Goal: Task Accomplishment & Management: Complete application form

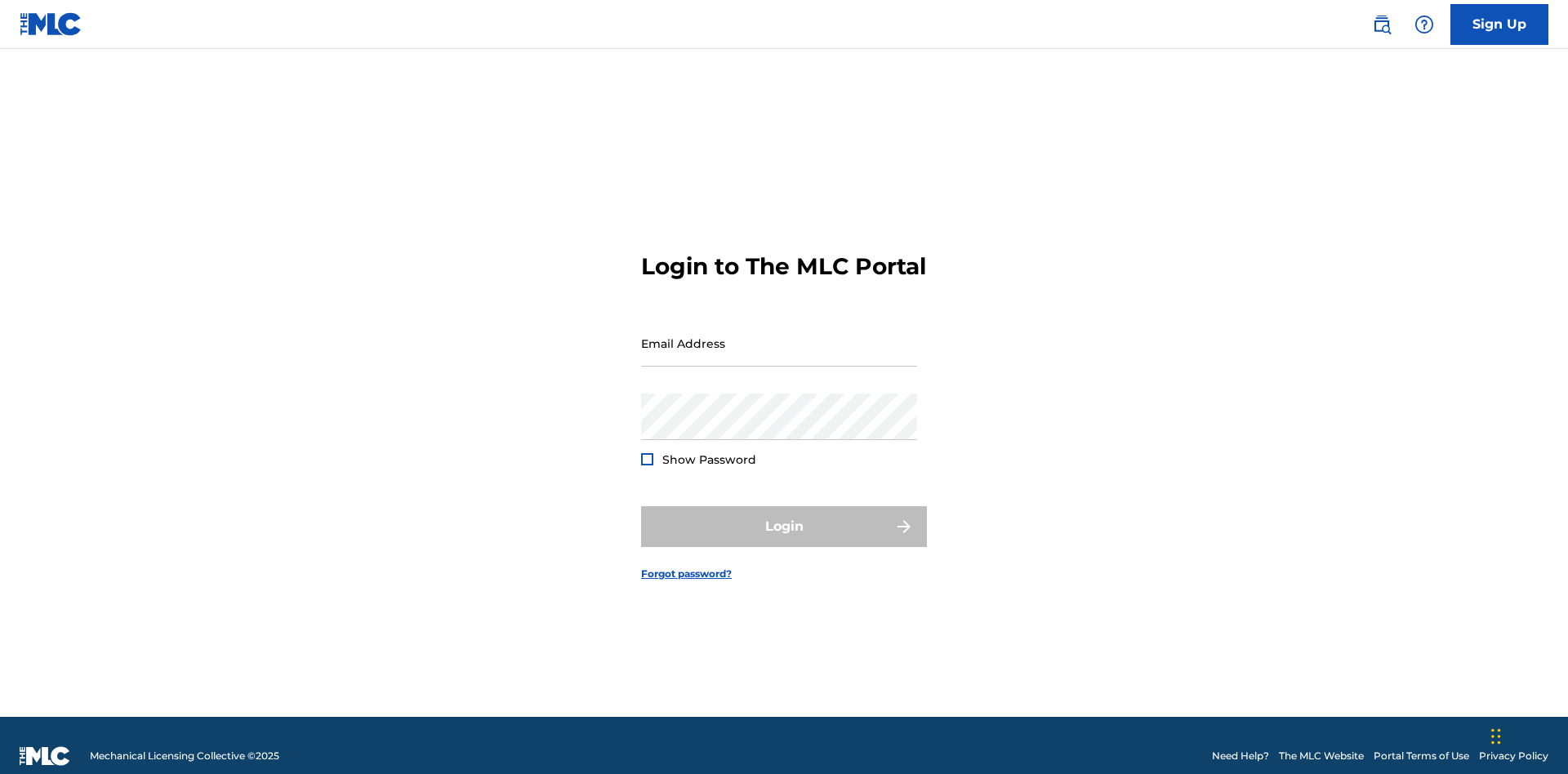
scroll to position [21, 0]
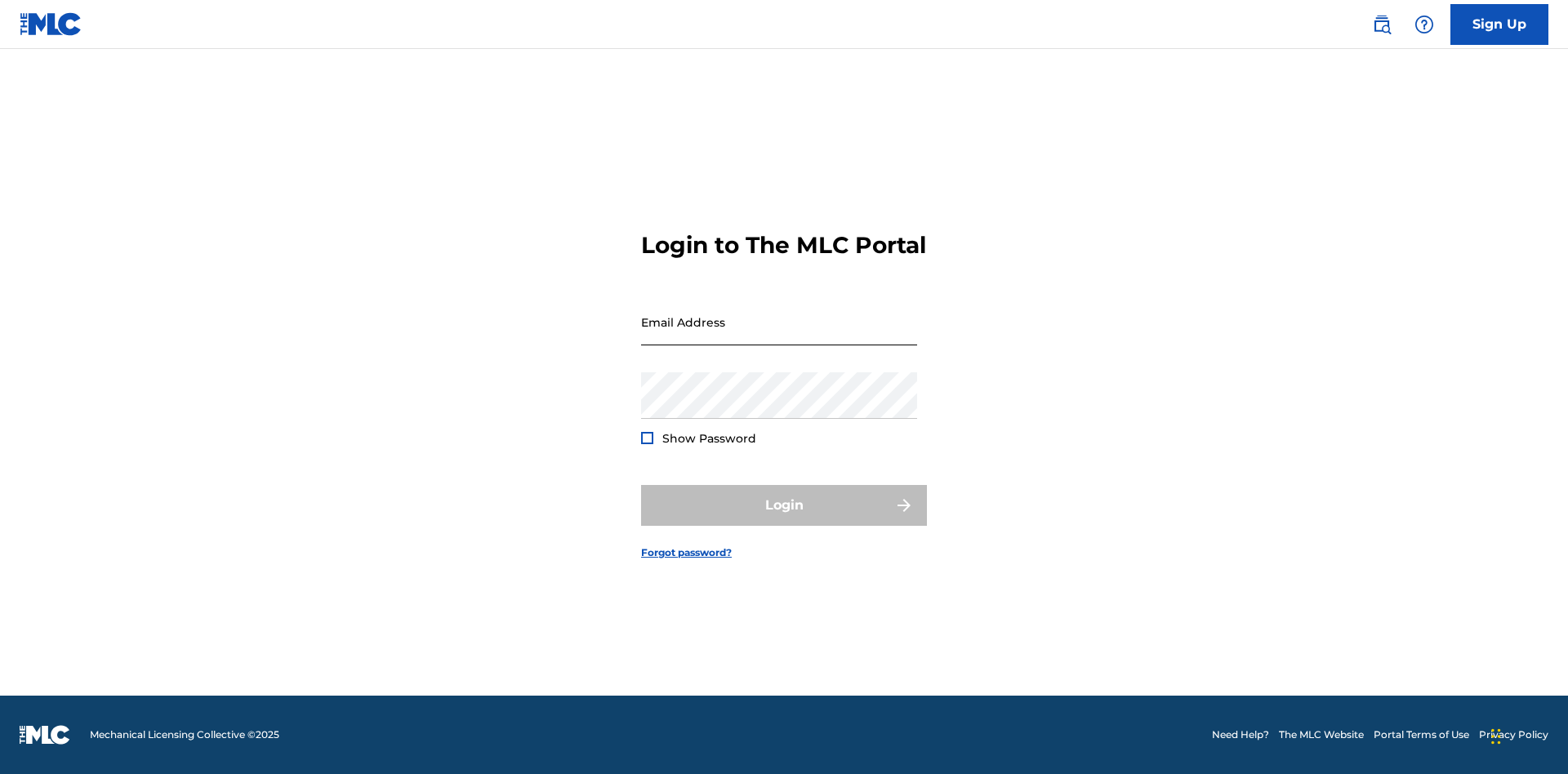
click at [779, 336] on input "Email Address" at bounding box center [778, 323] width 276 height 47
type input "[EMAIL_ADDRESS][DOMAIN_NAME]"
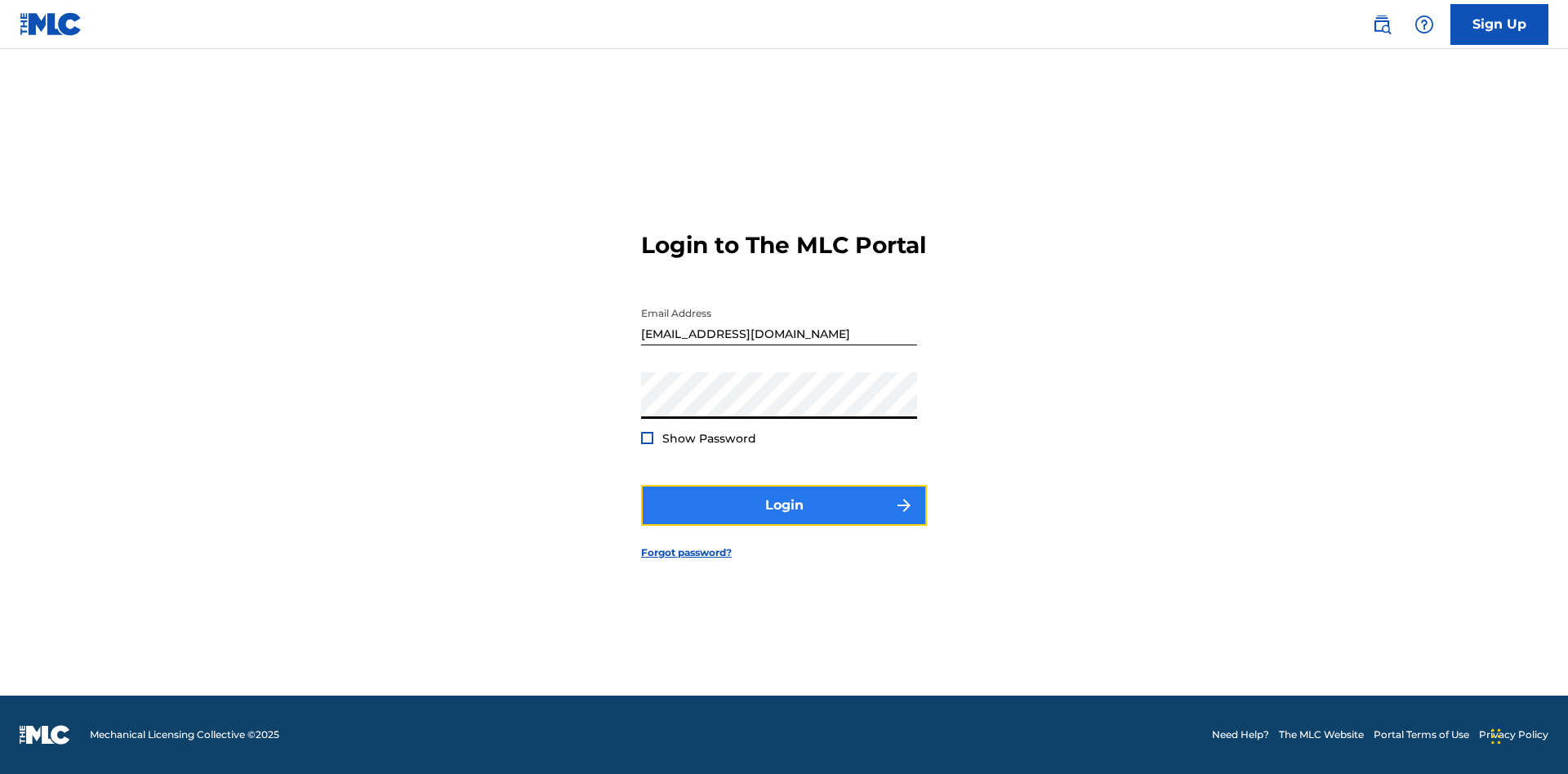
click at [784, 519] on button "Login" at bounding box center [784, 505] width 286 height 41
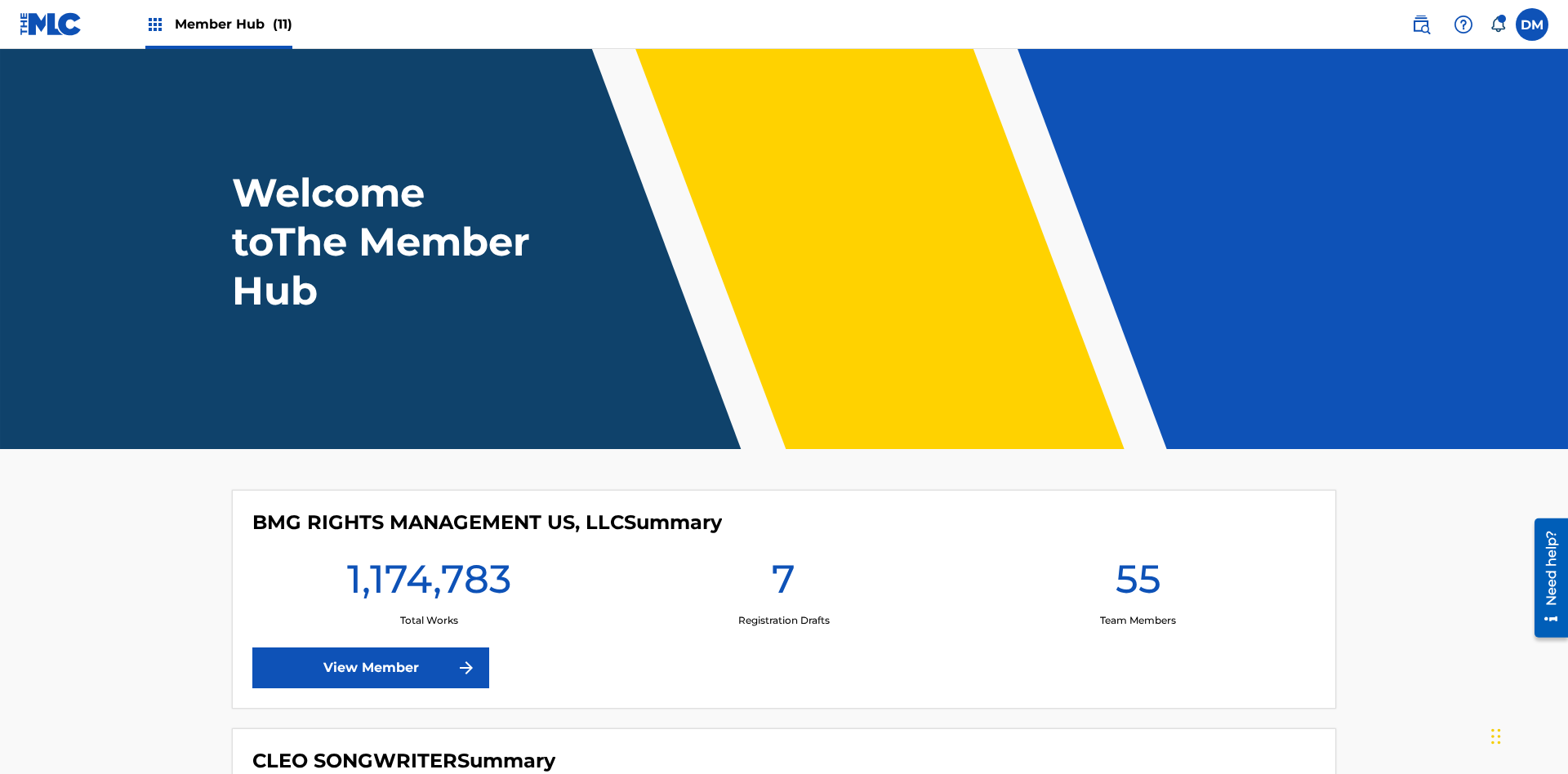
click at [233, 23] on span "Member Hub (11)" at bounding box center [233, 24] width 117 height 19
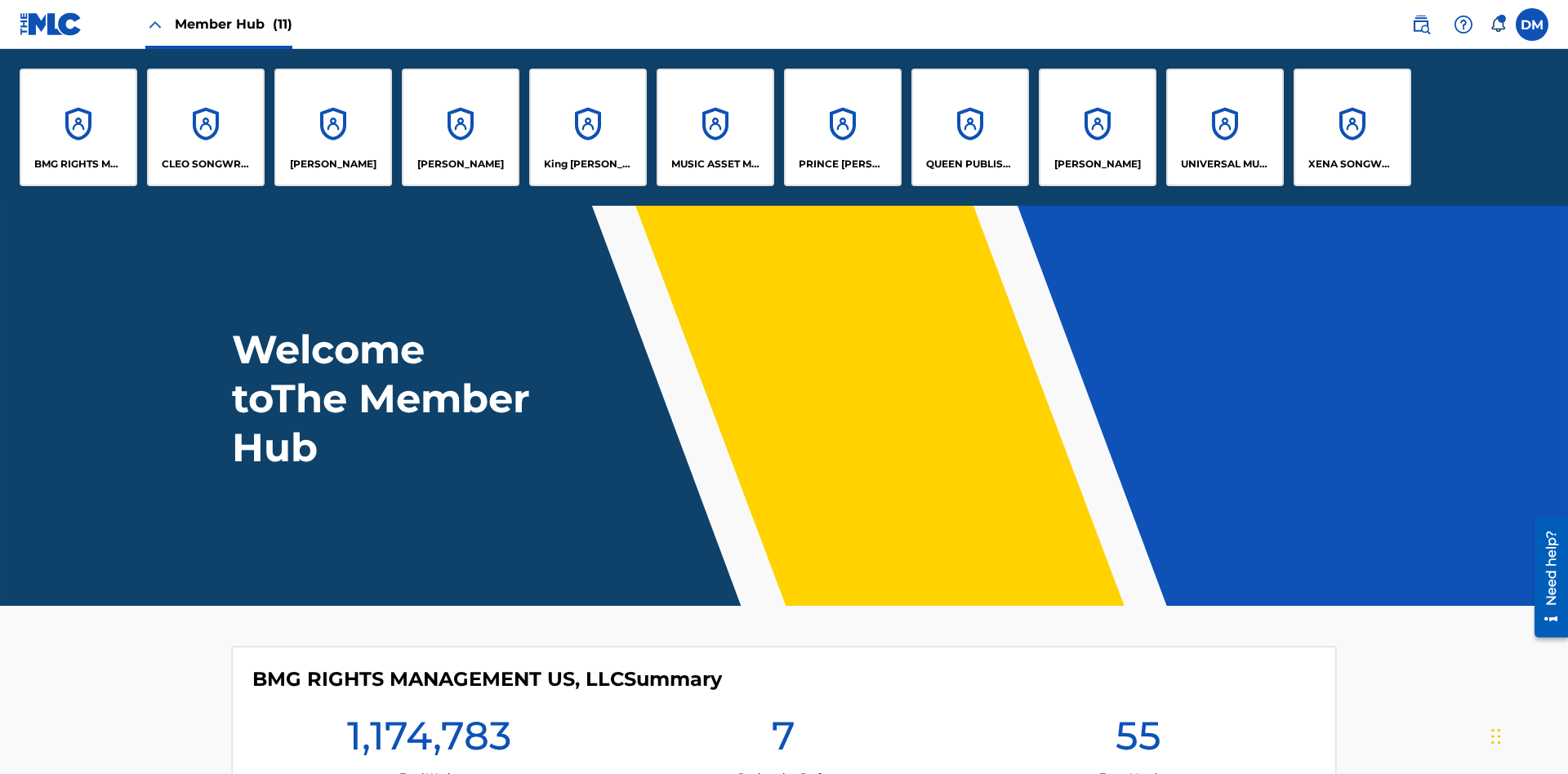
scroll to position [59, 0]
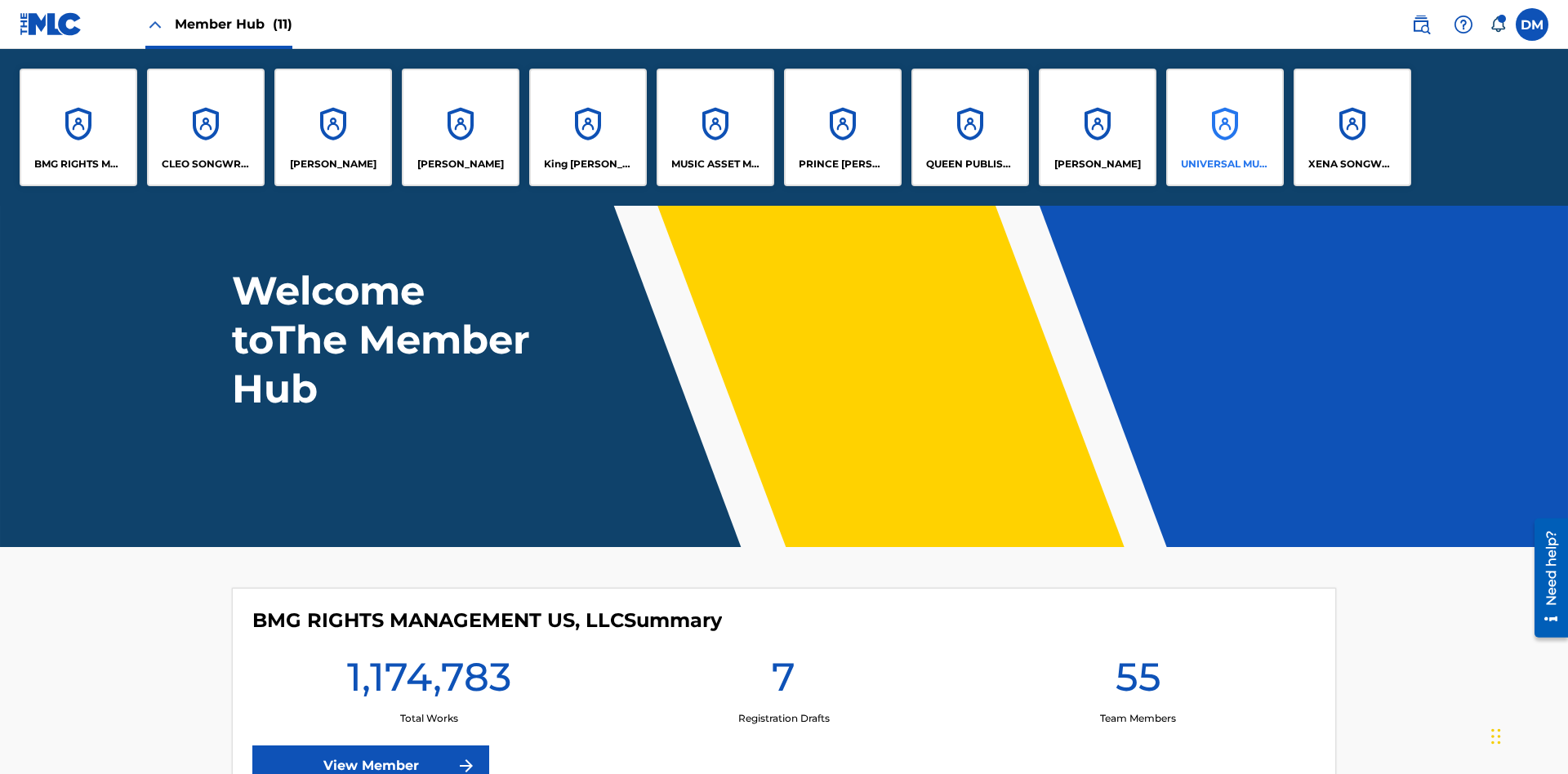
click at [1224, 164] on p "UNIVERSAL MUSIC PUB GROUP" at bounding box center [1225, 163] width 89 height 15
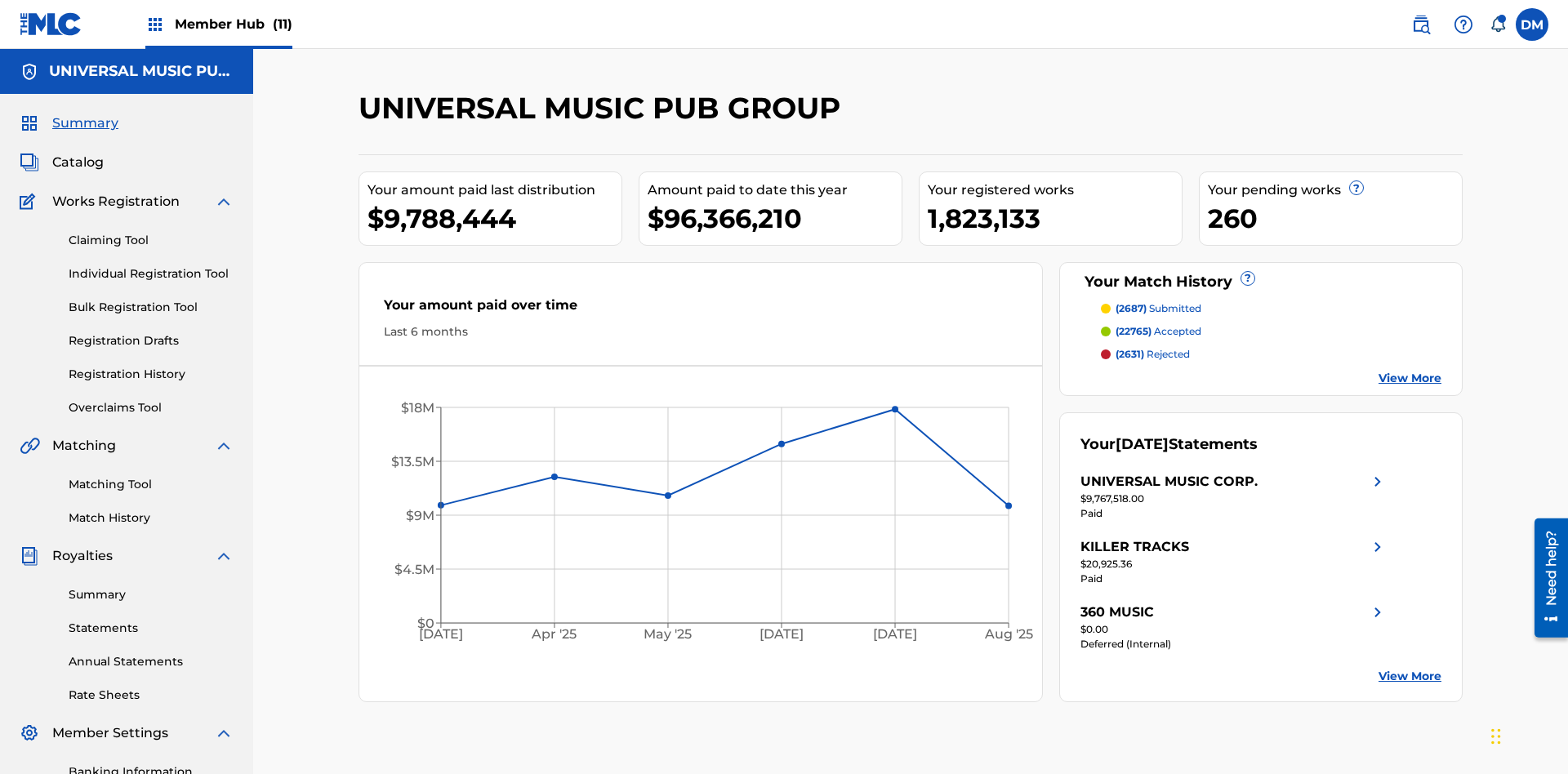
scroll to position [168, 0]
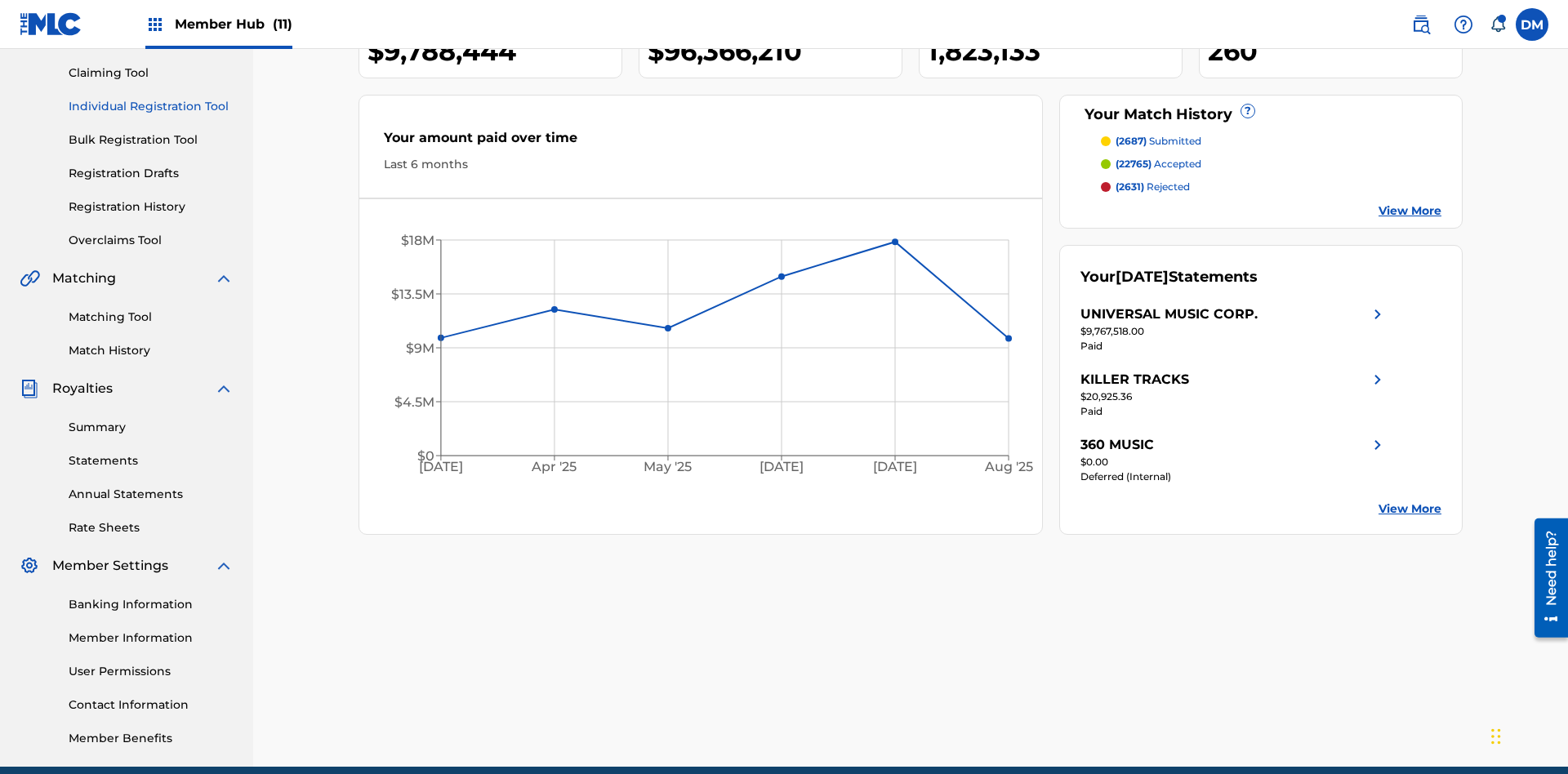
click at [151, 106] on link "Individual Registration Tool" at bounding box center [151, 107] width 165 height 17
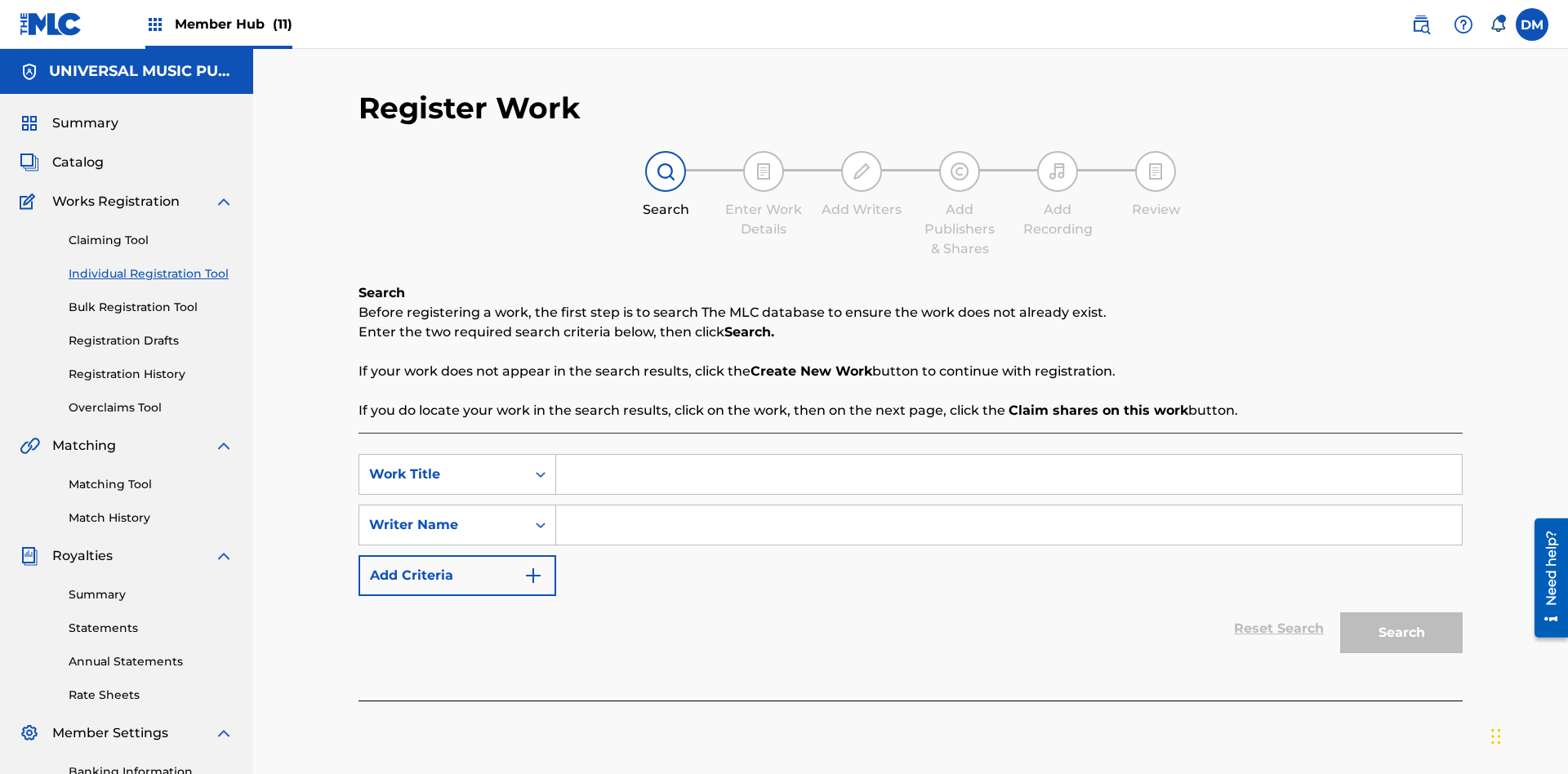
scroll to position [238, 0]
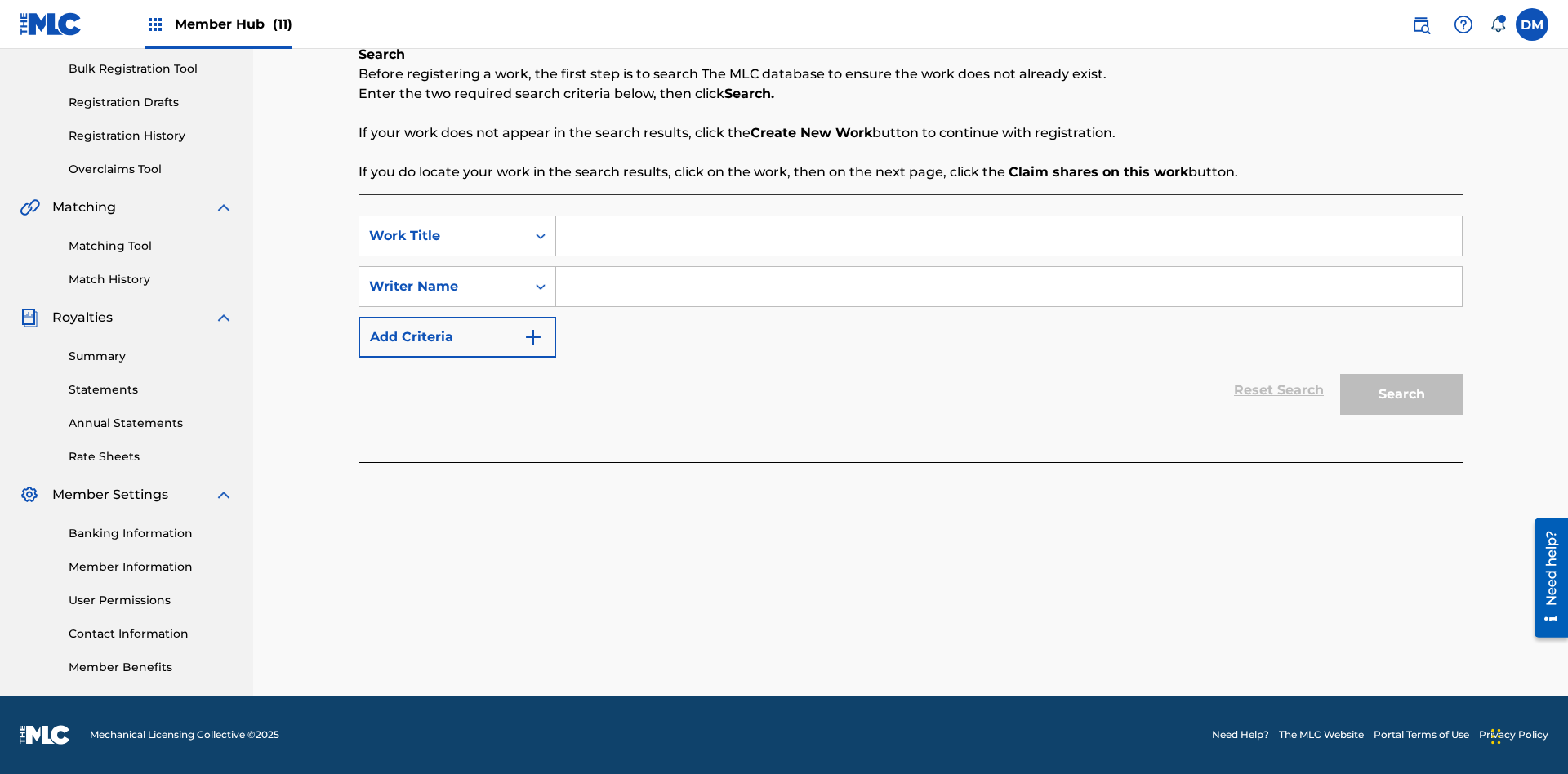
click at [1009, 236] on input "Search Form" at bounding box center [1010, 236] width 906 height 39
type input "Draft Saved At Work Details Page"
click at [1009, 287] on input "Search Form" at bounding box center [1010, 286] width 906 height 39
type input "QWERTYUIOP"
click at [1402, 395] on button "Search" at bounding box center [1401, 394] width 123 height 41
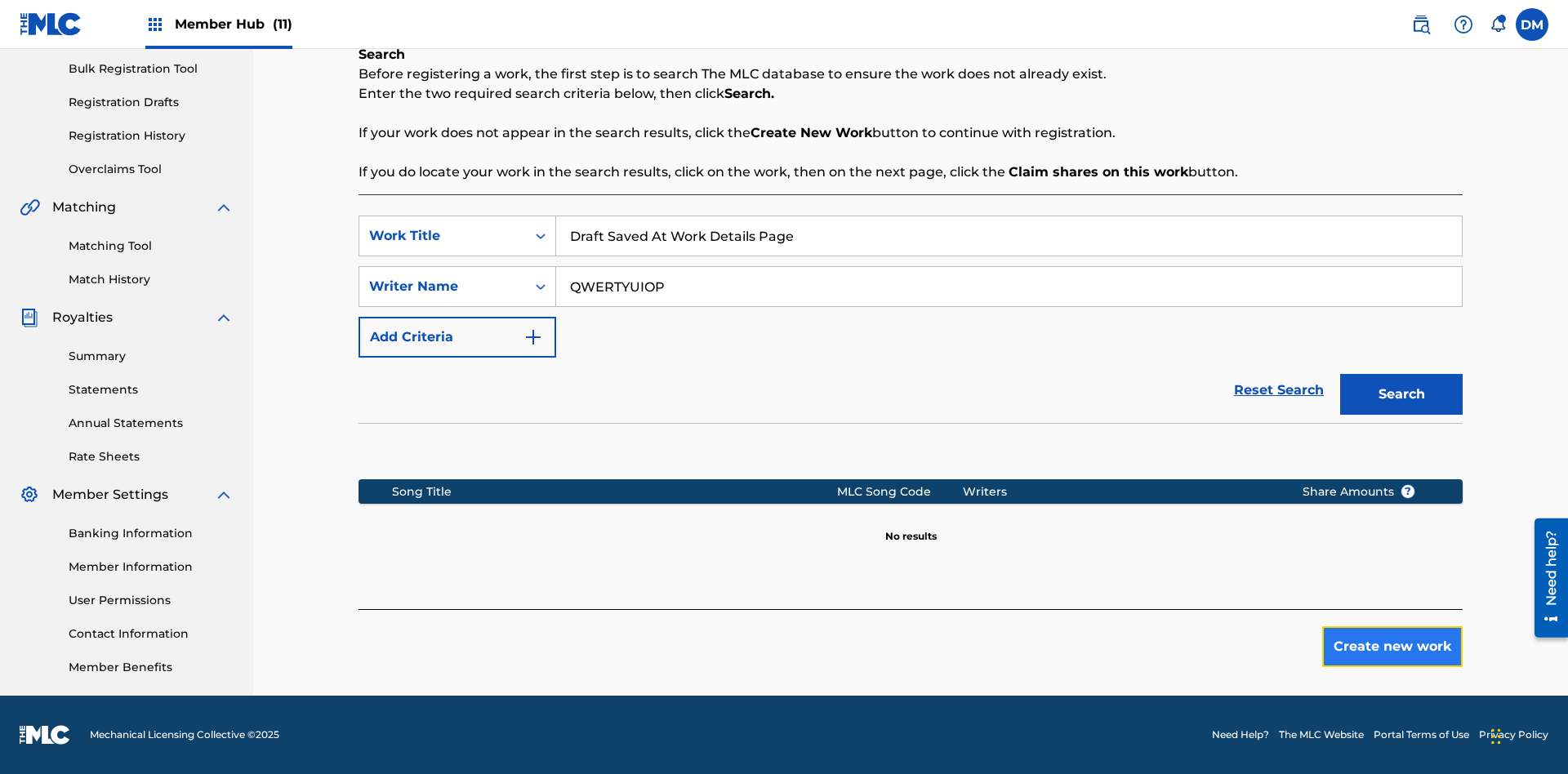
click at [1392, 647] on button "Create new work" at bounding box center [1393, 646] width 141 height 41
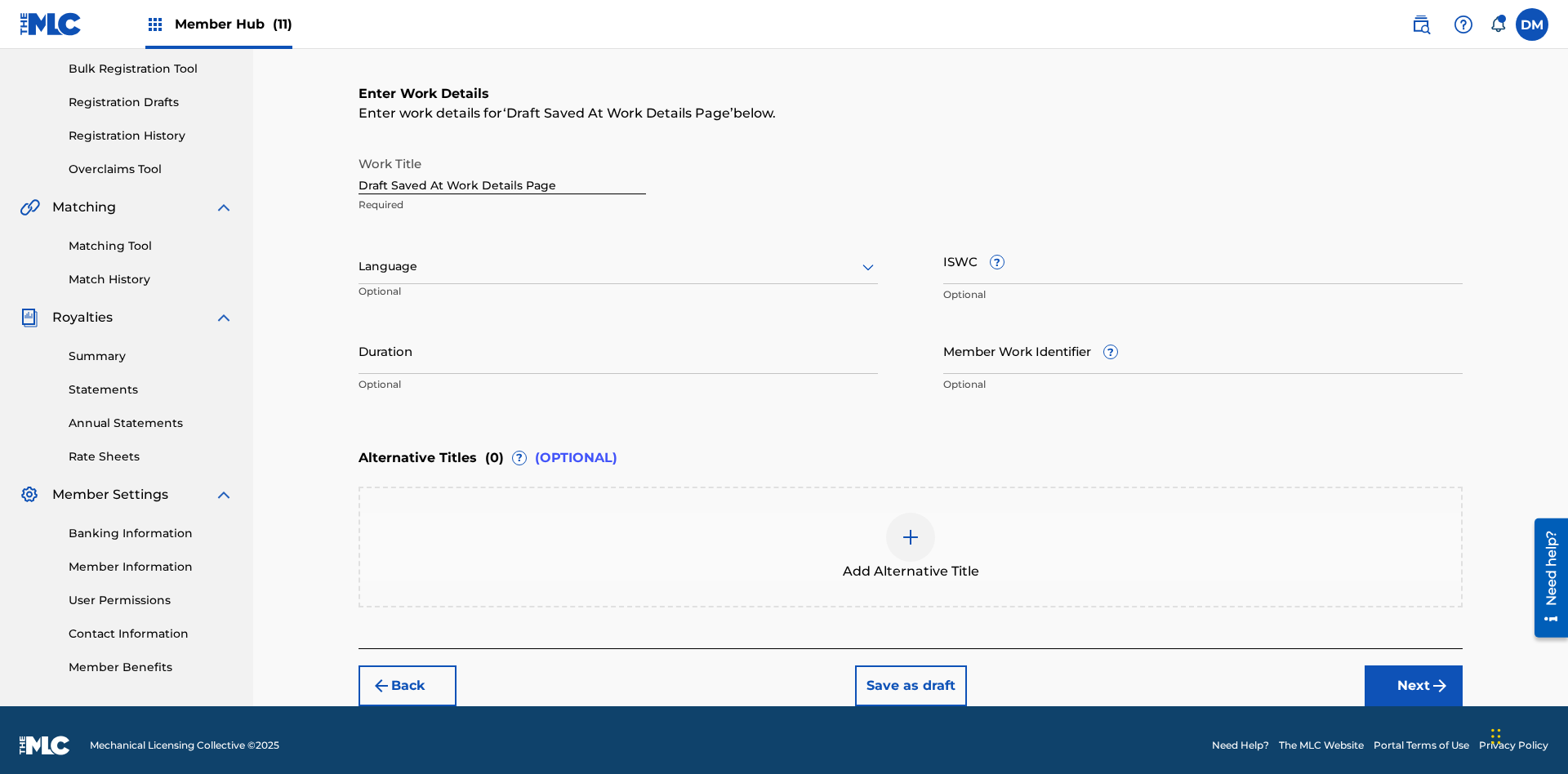
scroll to position [249, 0]
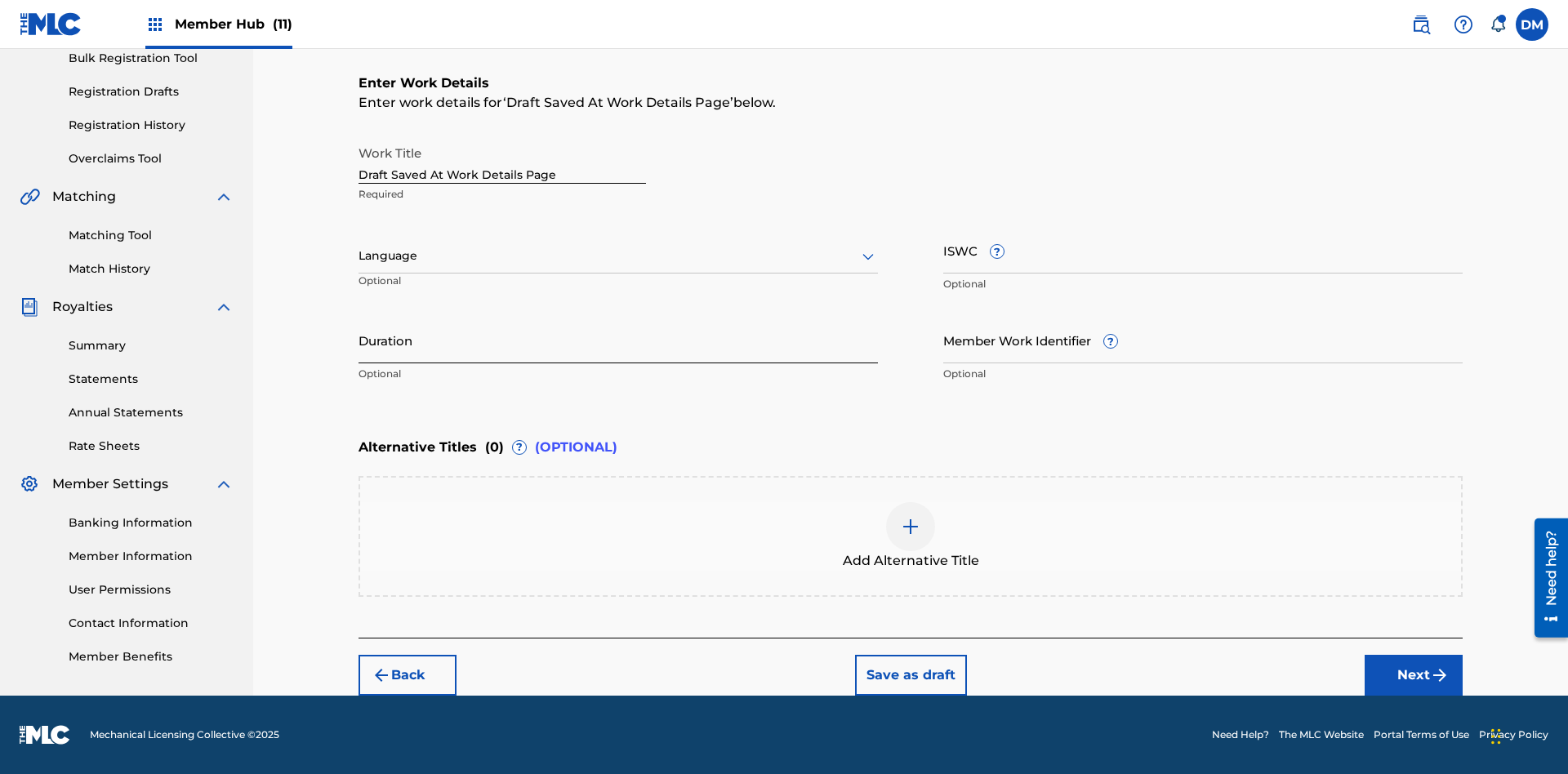
click at [618, 340] on input "Duration" at bounding box center [617, 340] width 519 height 47
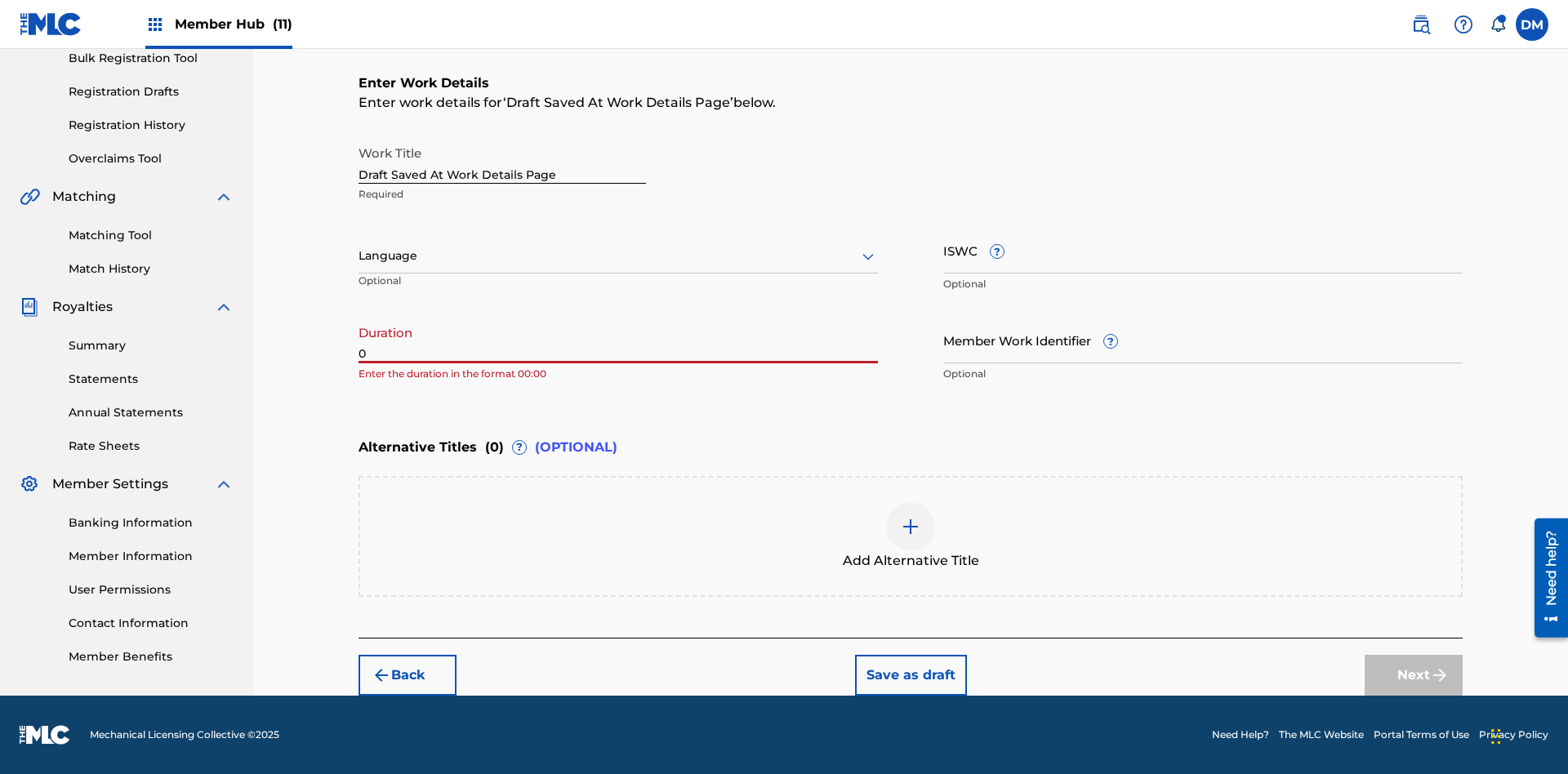
click at [618, 340] on input "0" at bounding box center [617, 340] width 519 height 47
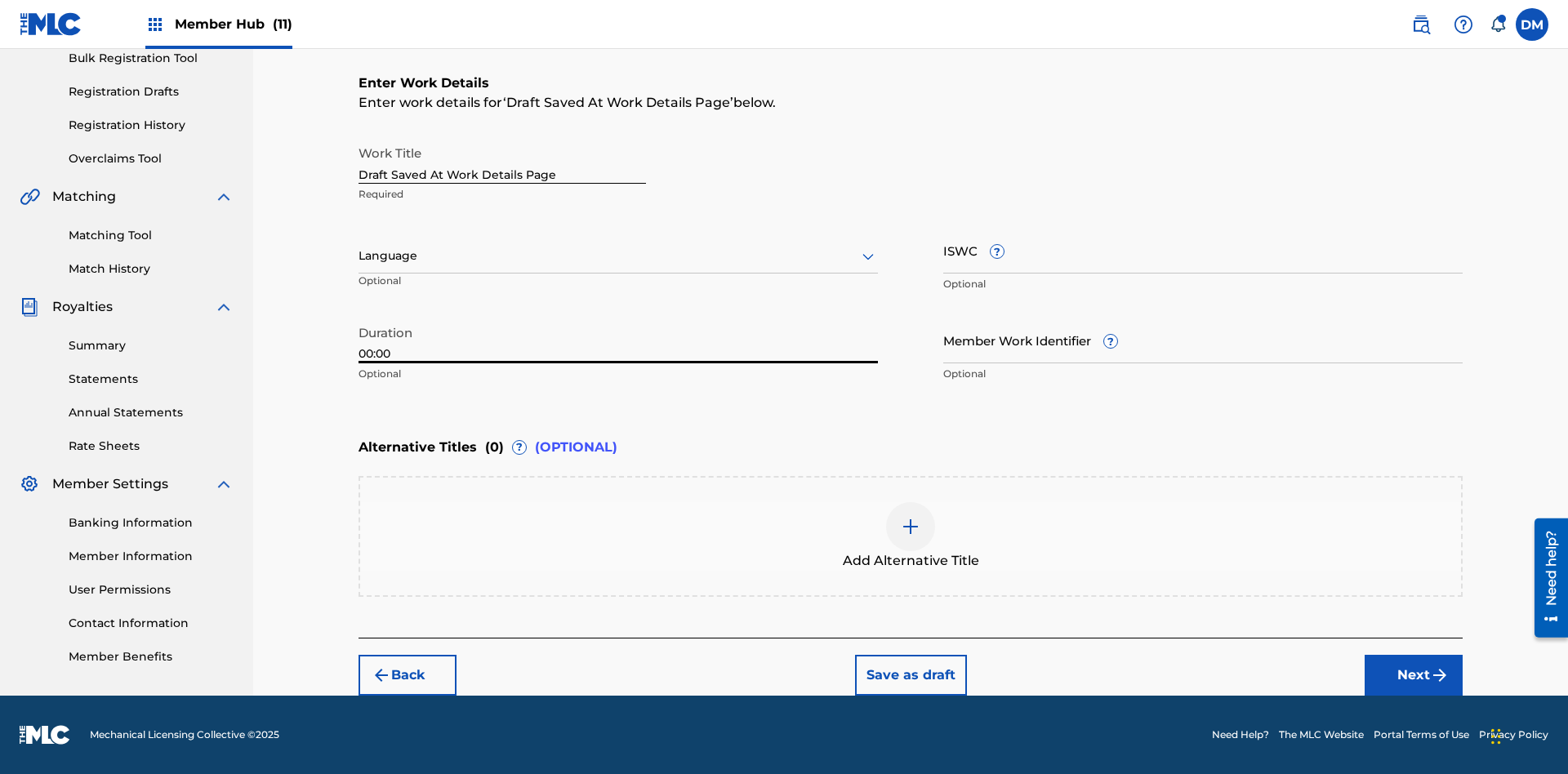
type input "00:00"
click at [868, 257] on icon at bounding box center [868, 257] width 20 height 20
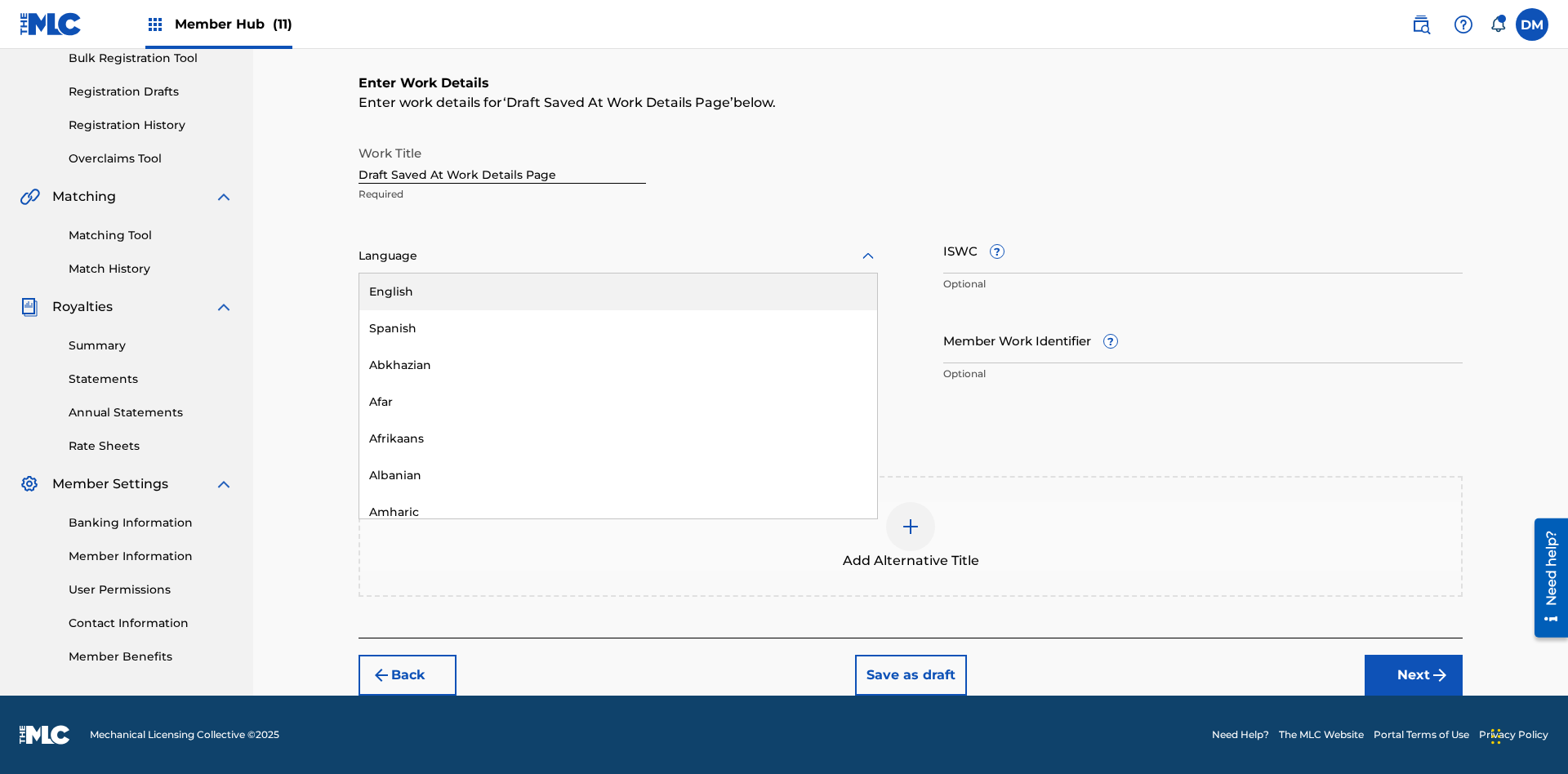
click at [618, 402] on div "Afar" at bounding box center [617, 402] width 517 height 37
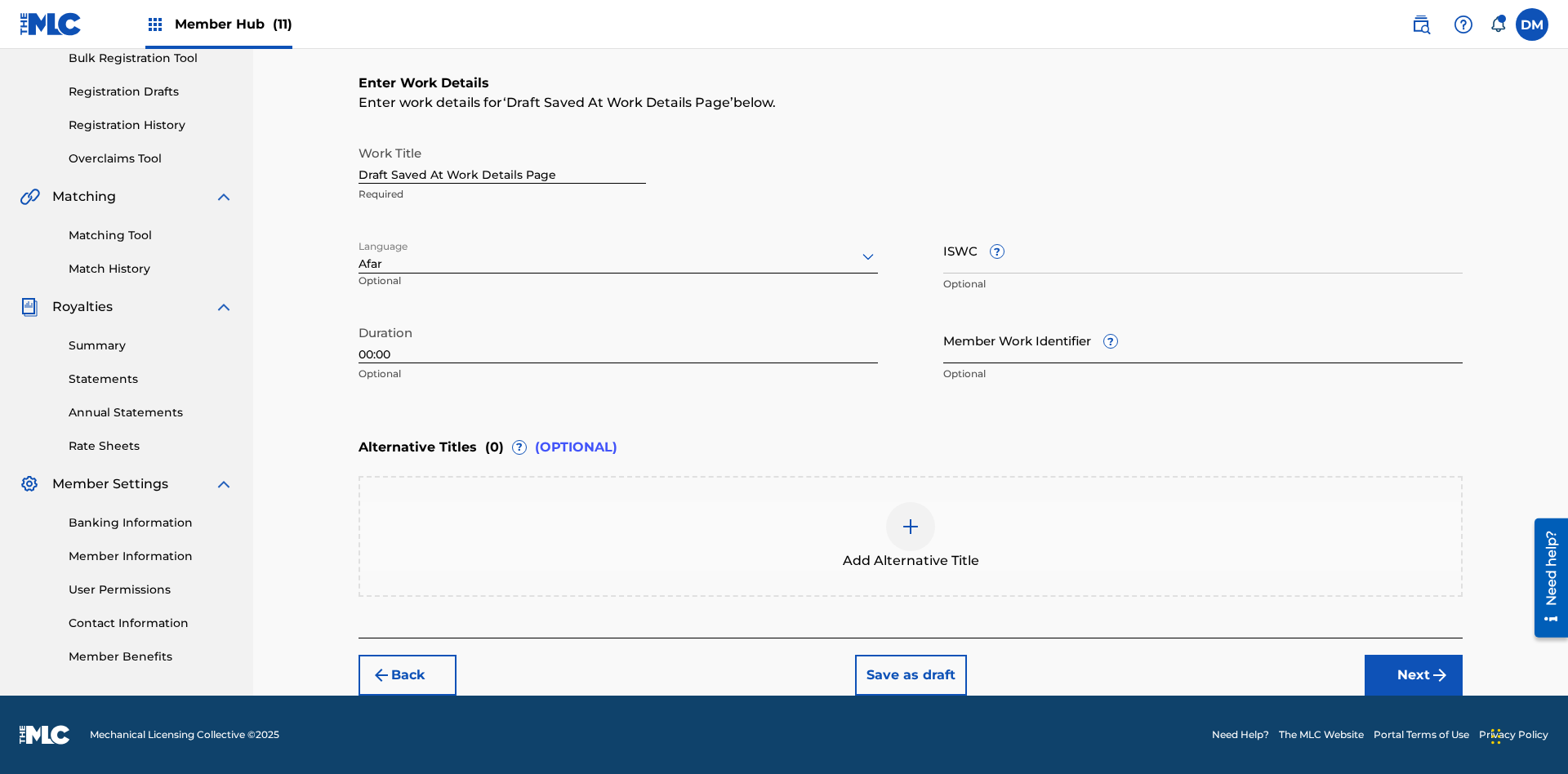
click at [1203, 340] on input "Member Work Identifier ?" at bounding box center [1203, 340] width 519 height 47
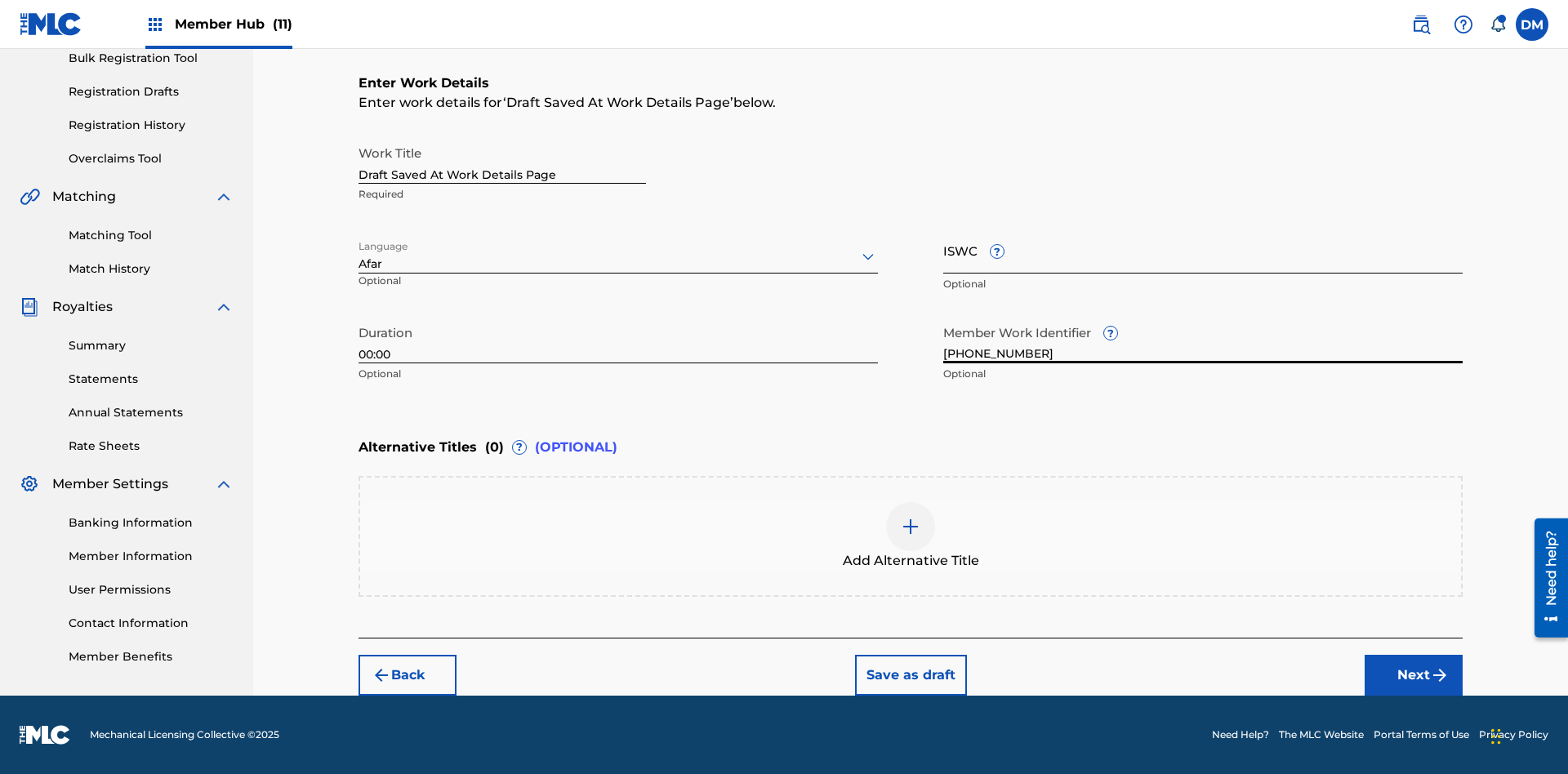
type input "[PHONE_NUMBER]"
click at [1203, 250] on input "ISWC ?" at bounding box center [1203, 250] width 519 height 47
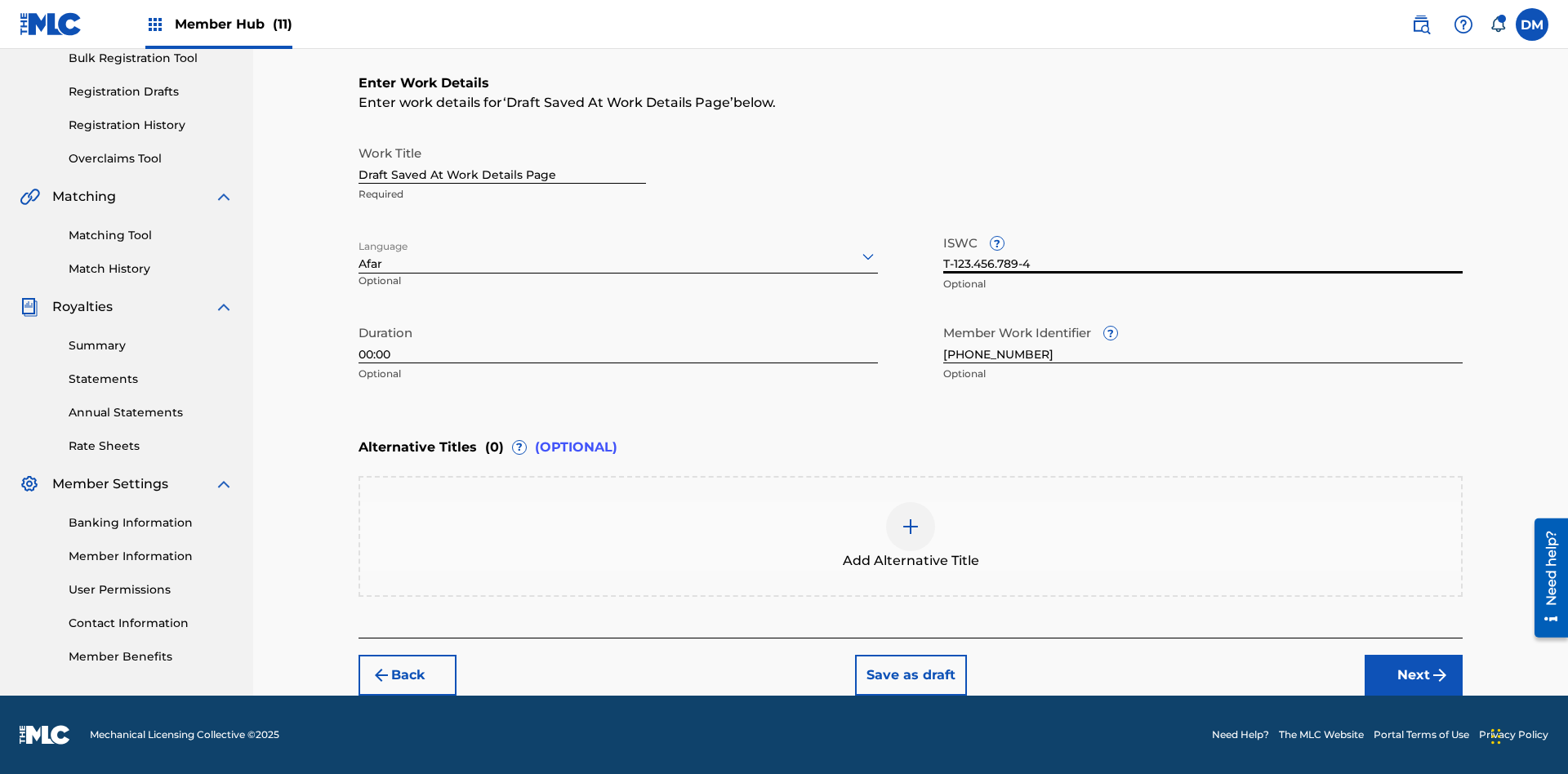
scroll to position [0, 0]
type input "T-123.456.789-4"
click at [911, 536] on img at bounding box center [911, 527] width 20 height 20
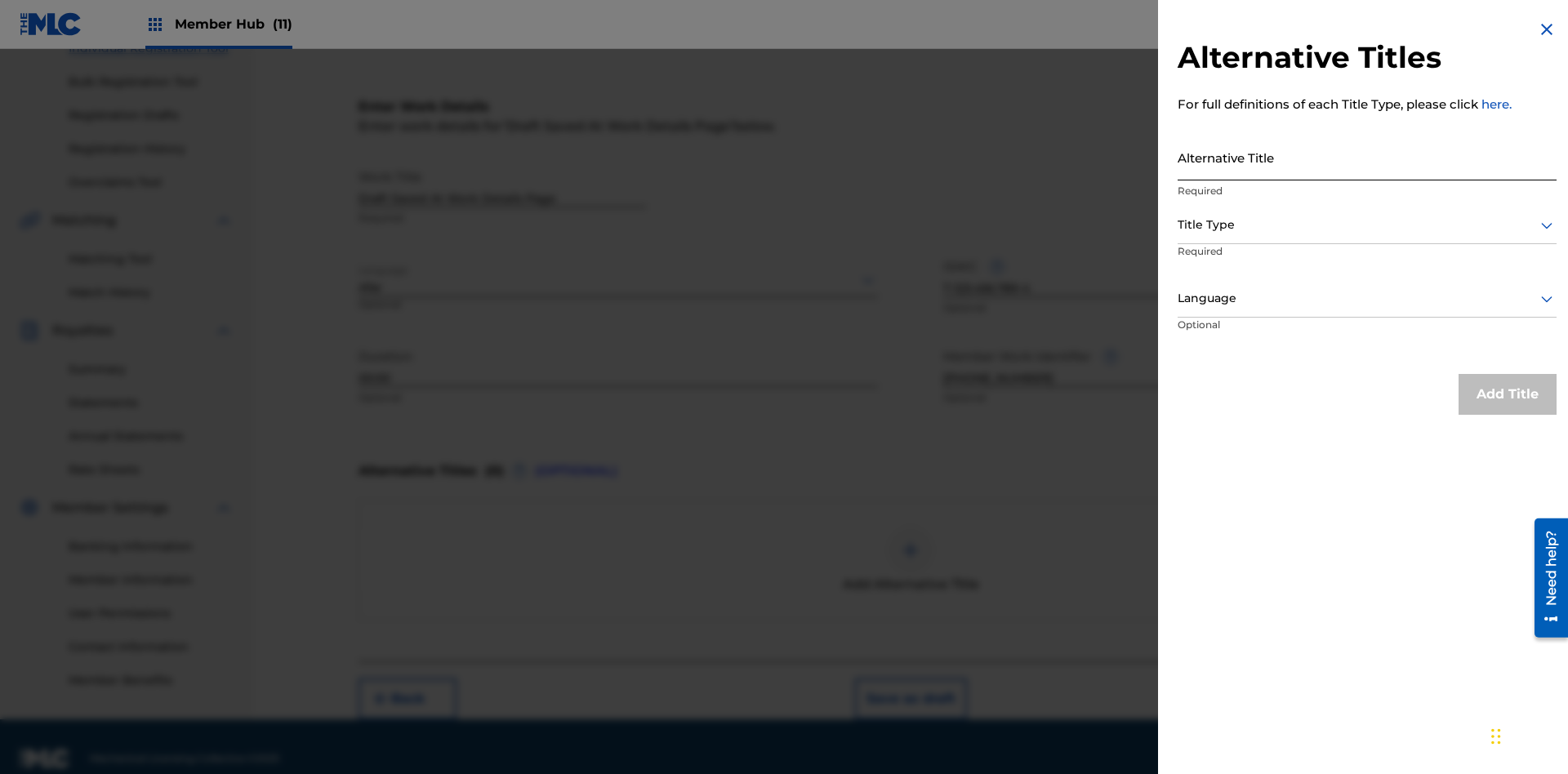
click at [1367, 157] on input "Alternative Title" at bounding box center [1367, 157] width 379 height 47
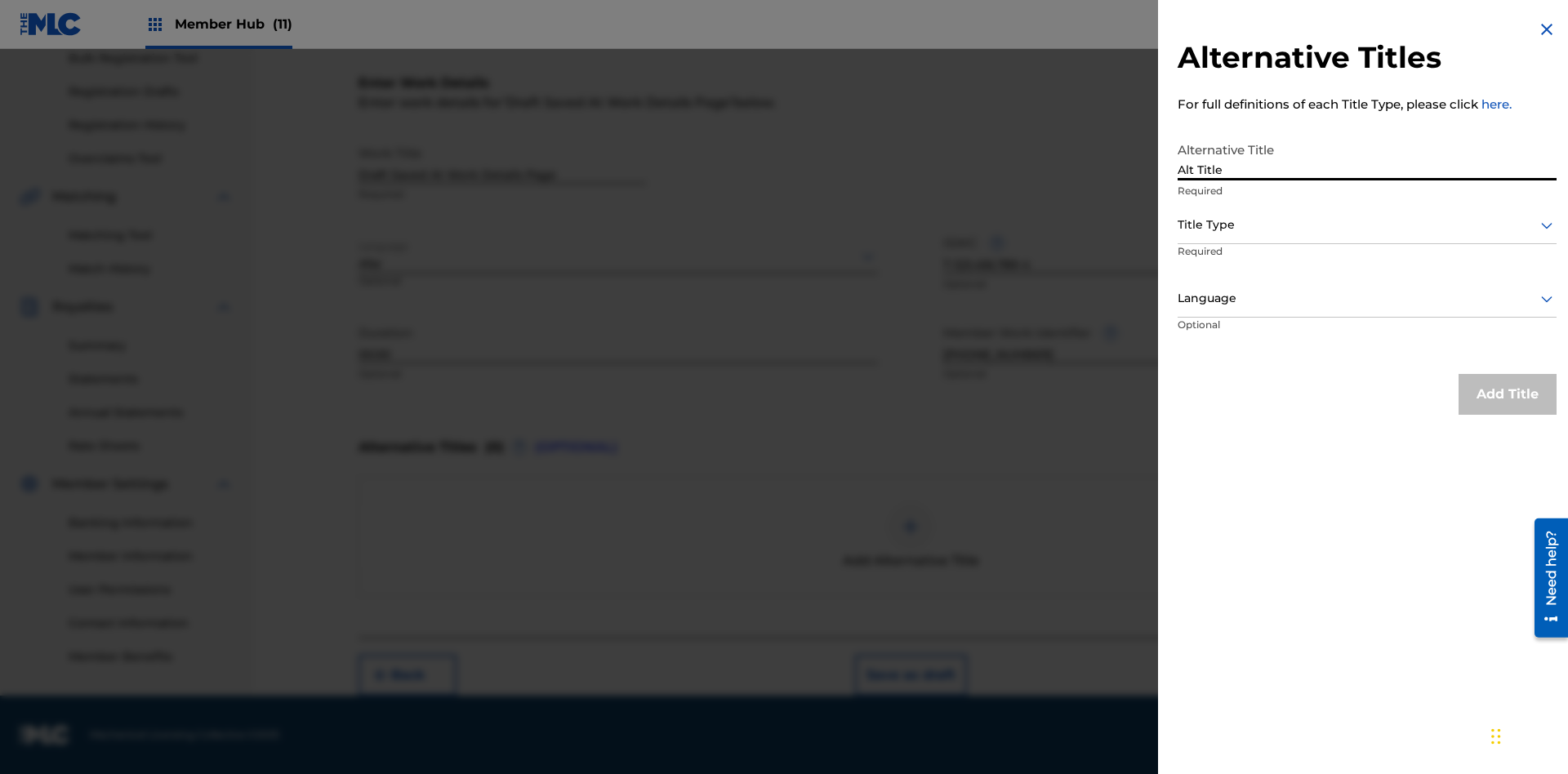
type input "Alt Title"
click at [1367, 224] on div at bounding box center [1367, 224] width 379 height 20
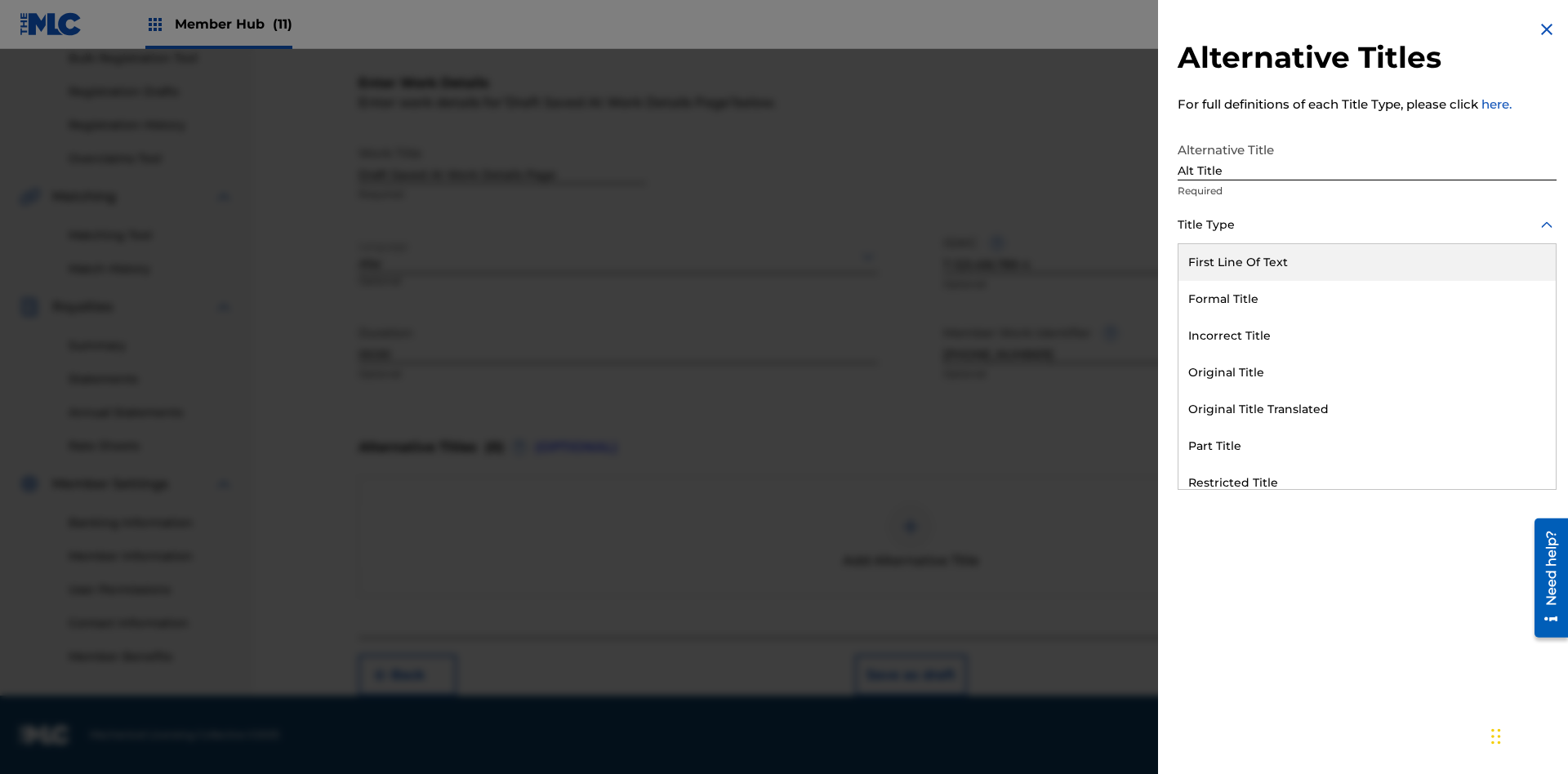
click at [1367, 372] on div "Original Title" at bounding box center [1367, 373] width 377 height 37
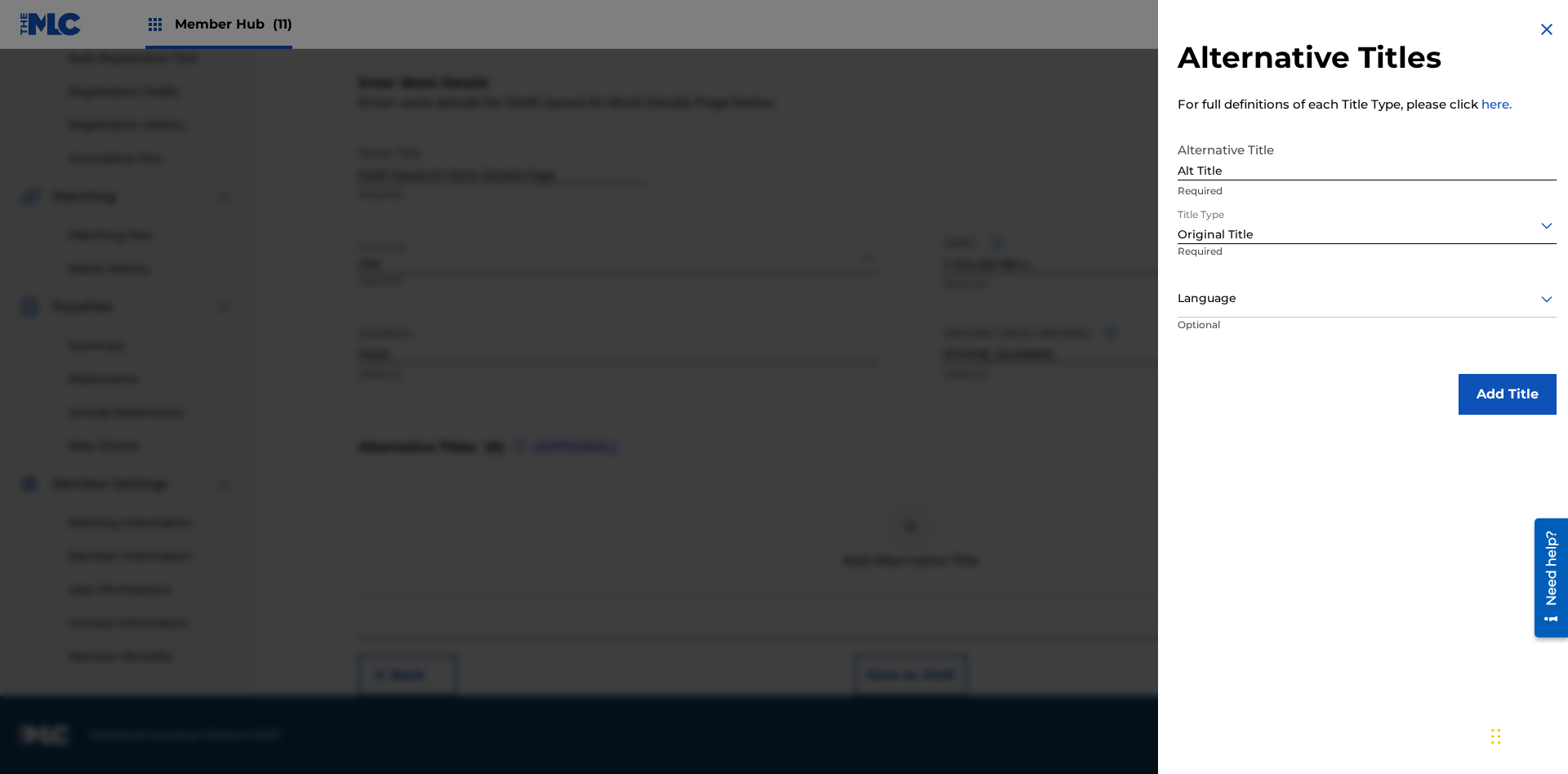
click at [1367, 298] on div at bounding box center [1367, 298] width 379 height 20
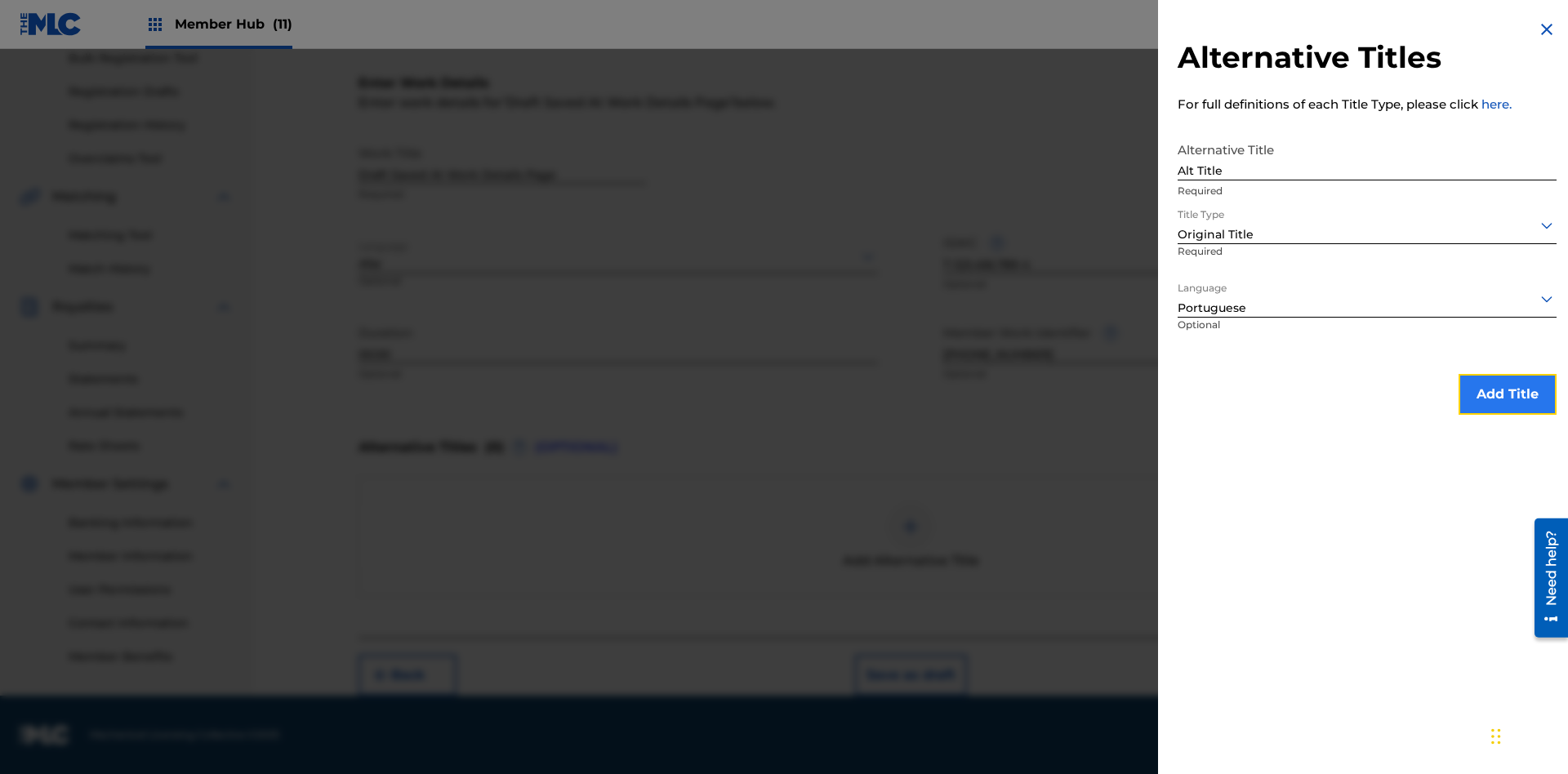
click at [1508, 394] on button "Add Title" at bounding box center [1507, 394] width 98 height 41
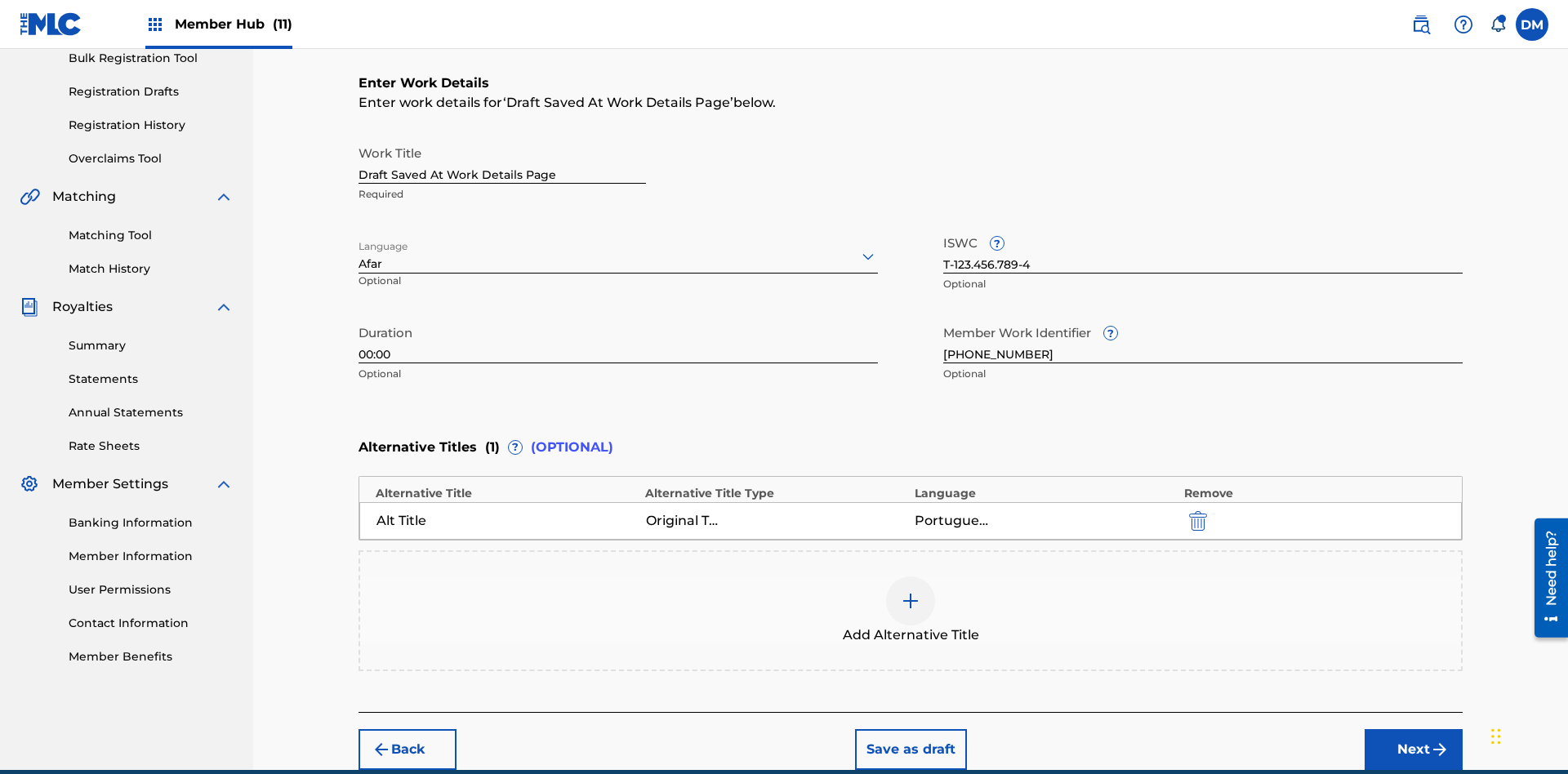
scroll to position [324, 0]
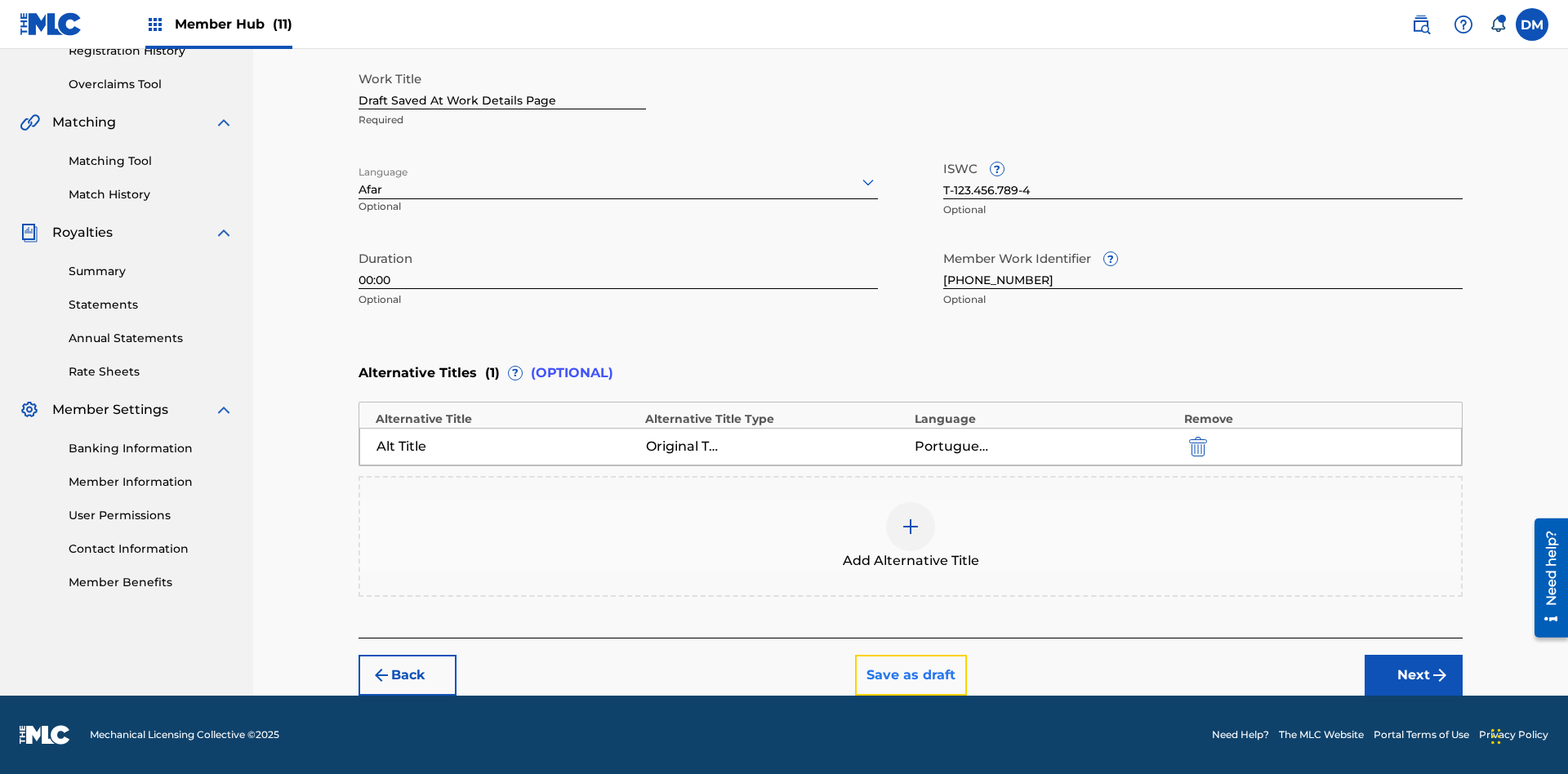
click at [910, 676] on button "Save as draft" at bounding box center [911, 675] width 112 height 41
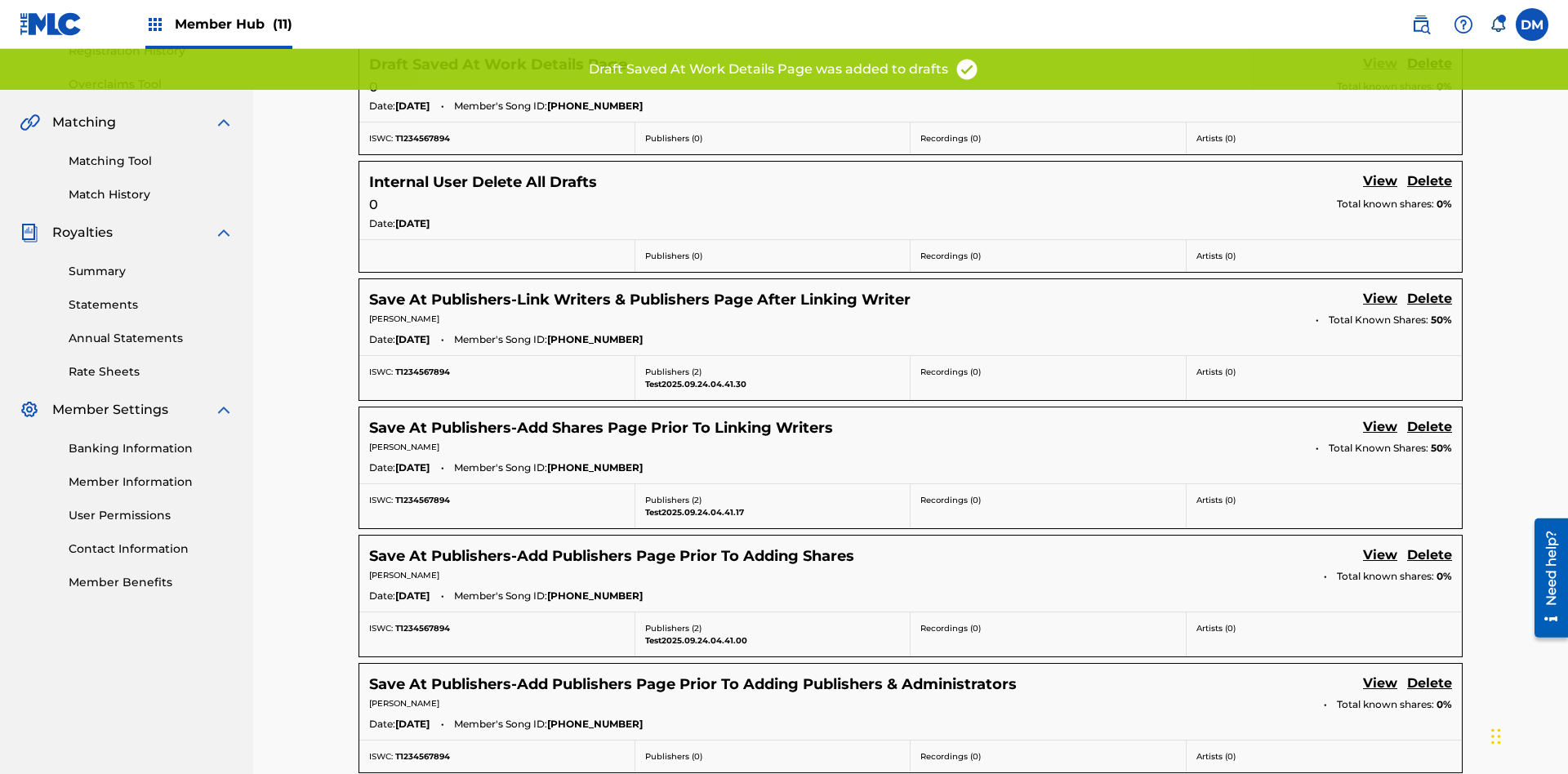
click at [1380, 76] on link "View" at bounding box center [1380, 64] width 34 height 22
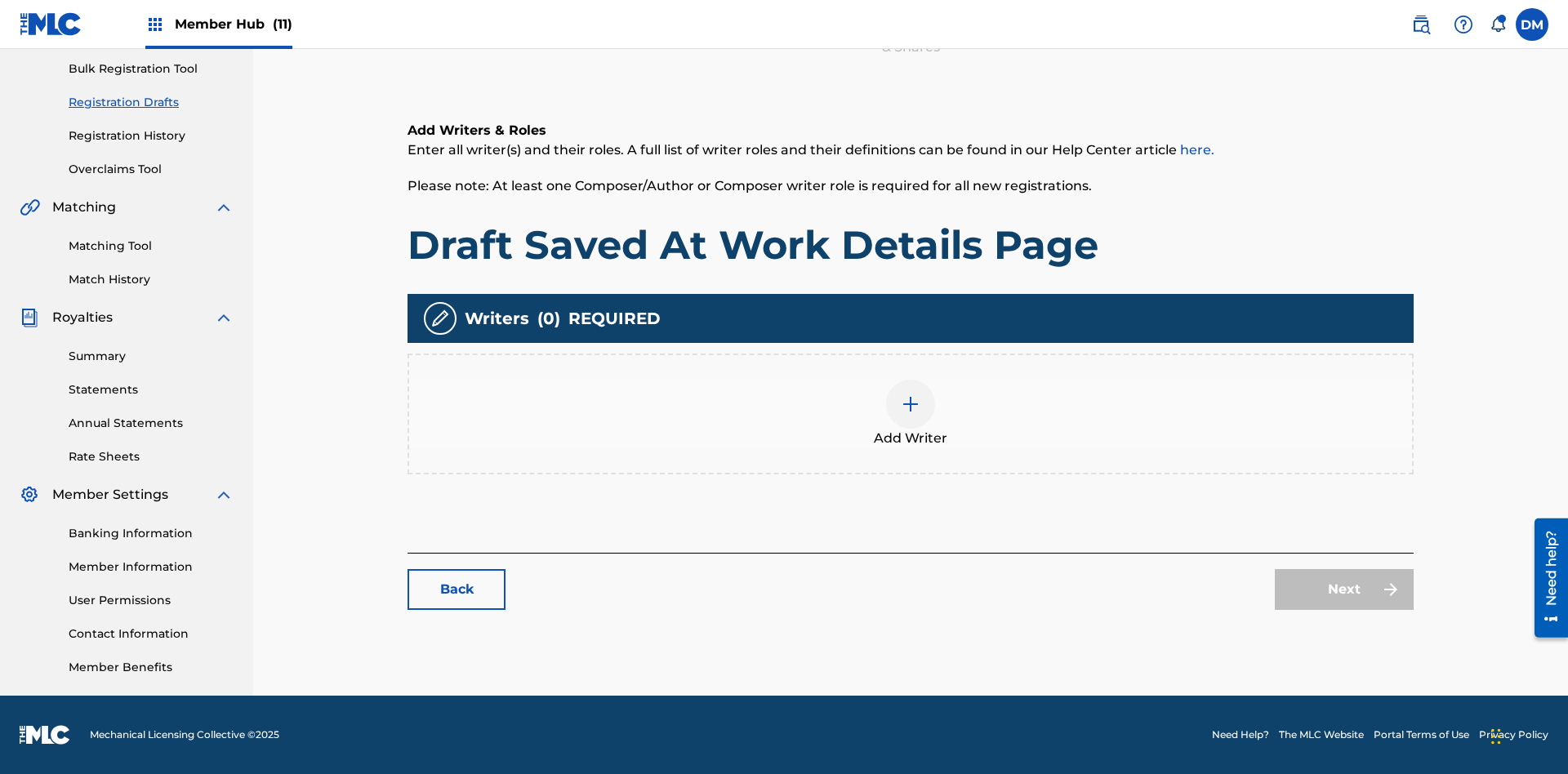
click at [901, 413] on img at bounding box center [911, 404] width 20 height 20
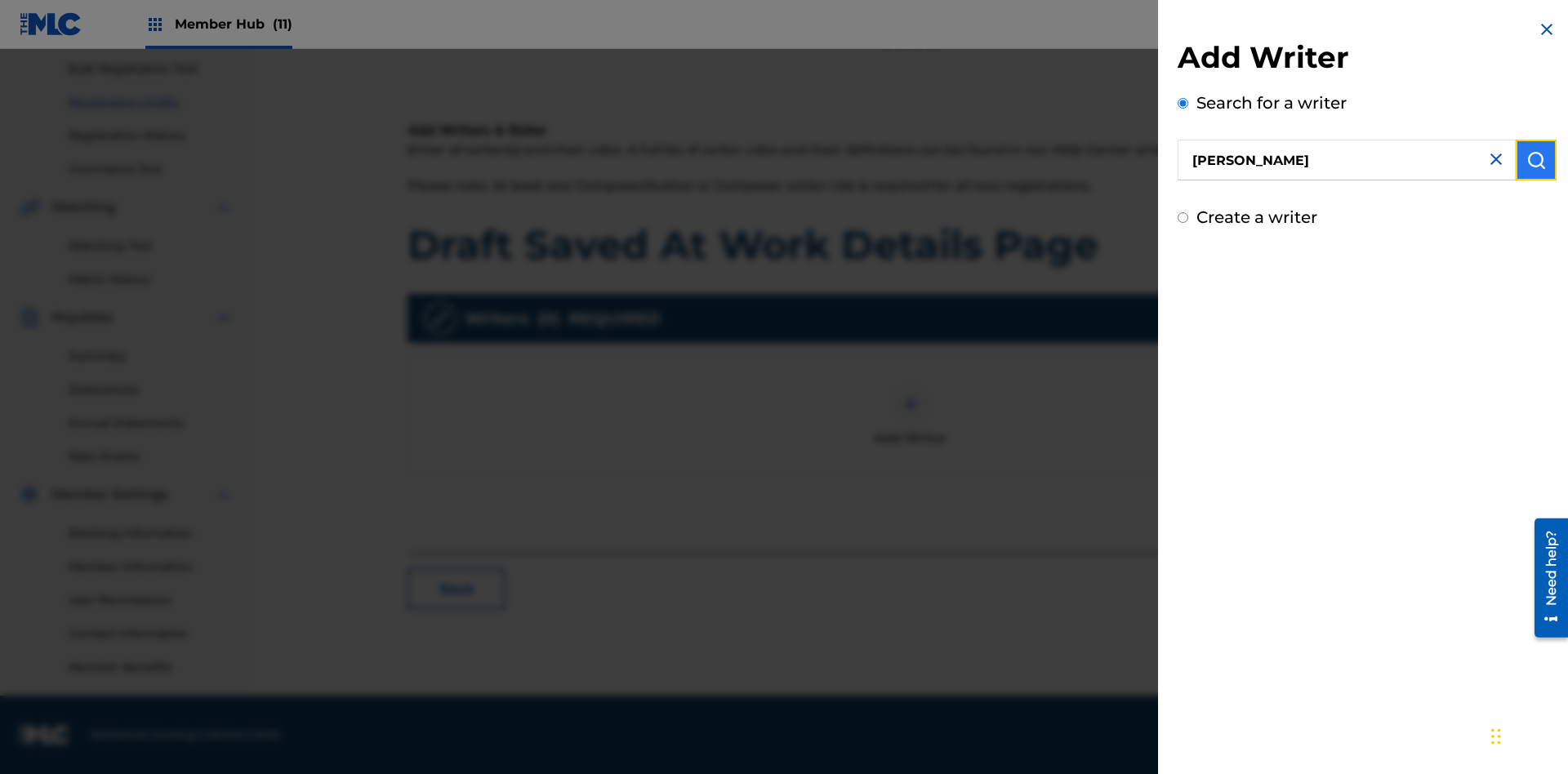
click at [1537, 160] on img "submit" at bounding box center [1536, 160] width 20 height 20
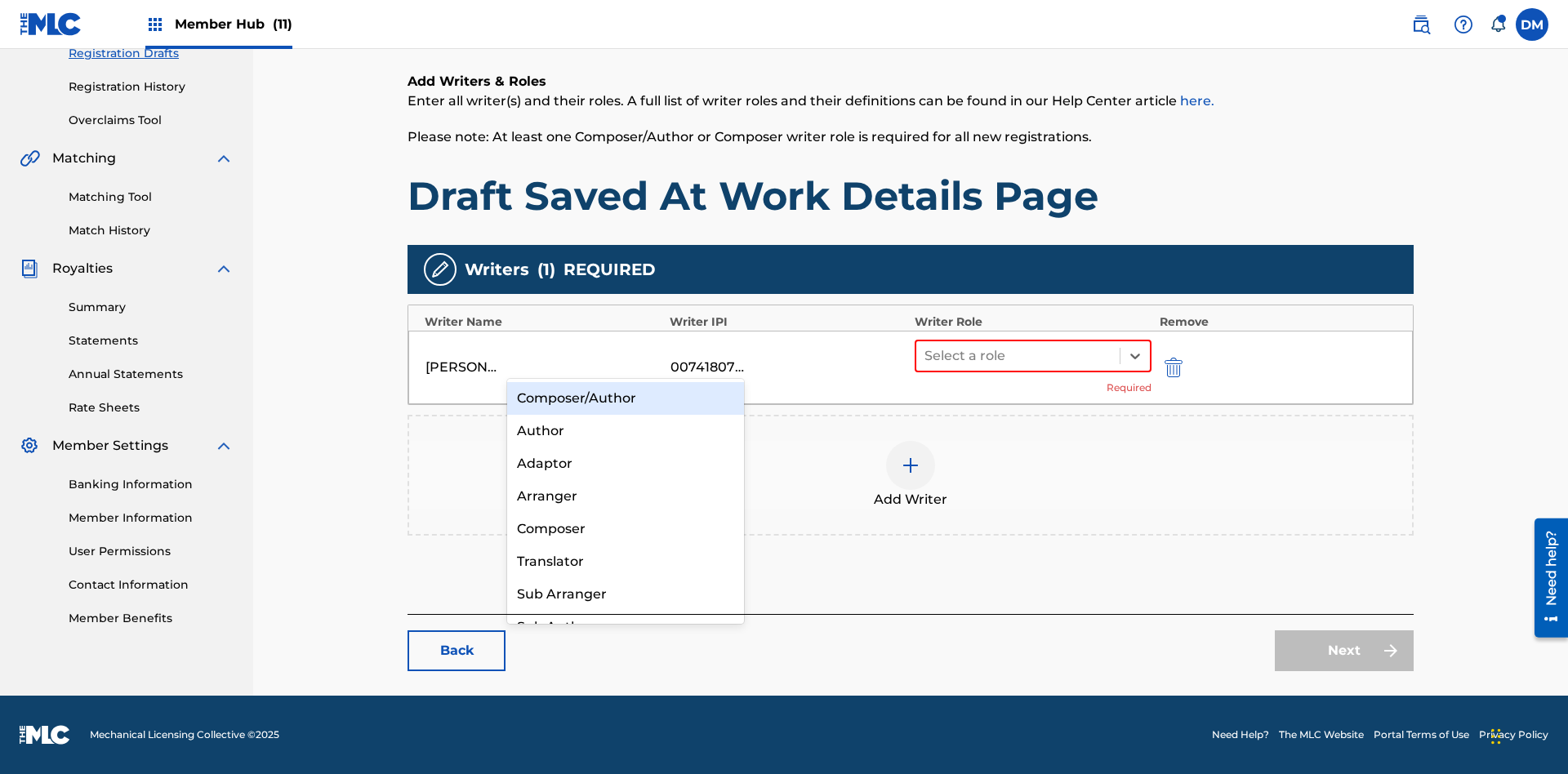
click at [624, 529] on div "Composer" at bounding box center [625, 530] width 237 height 33
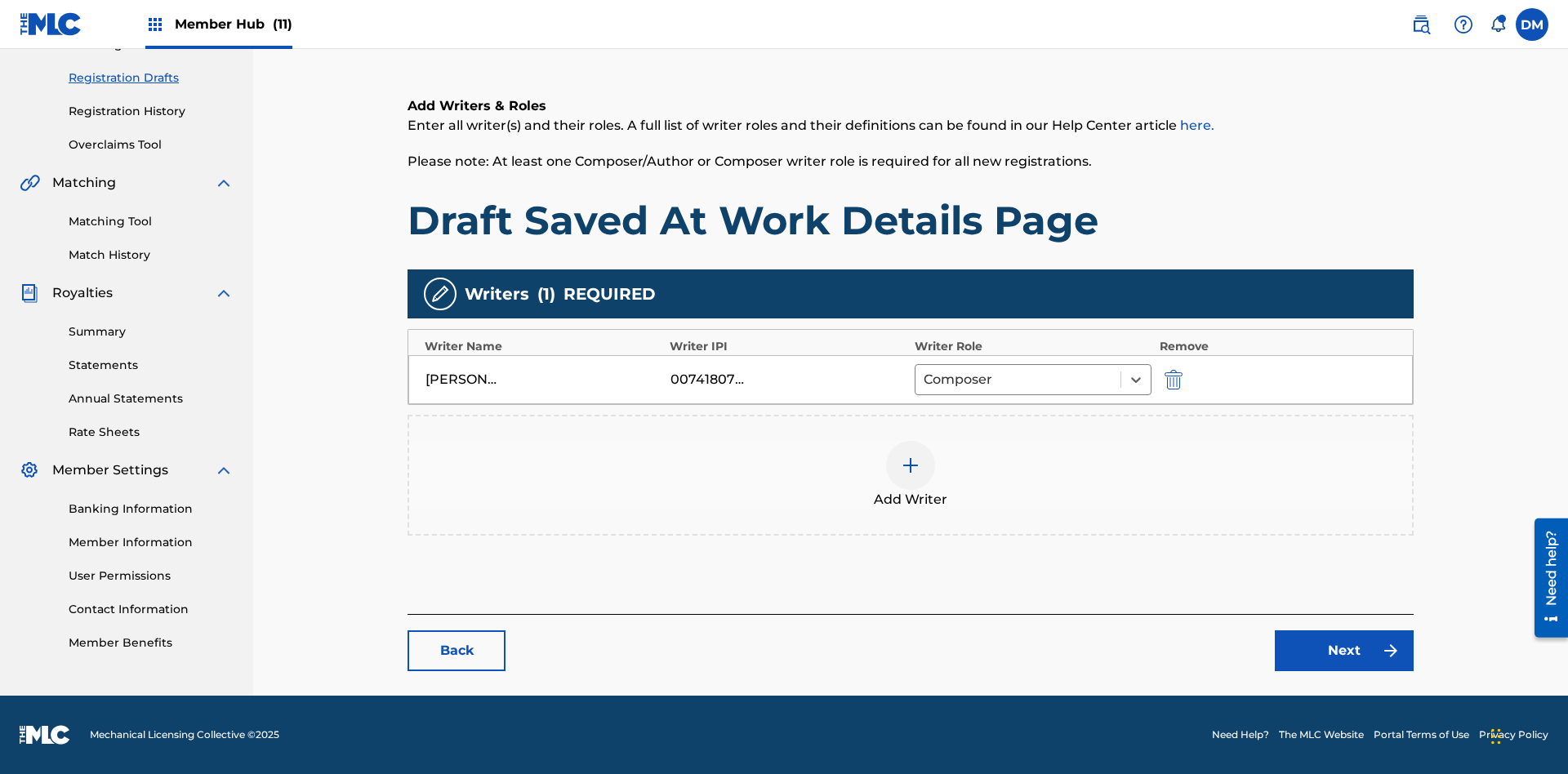
scroll to position [264, 408]
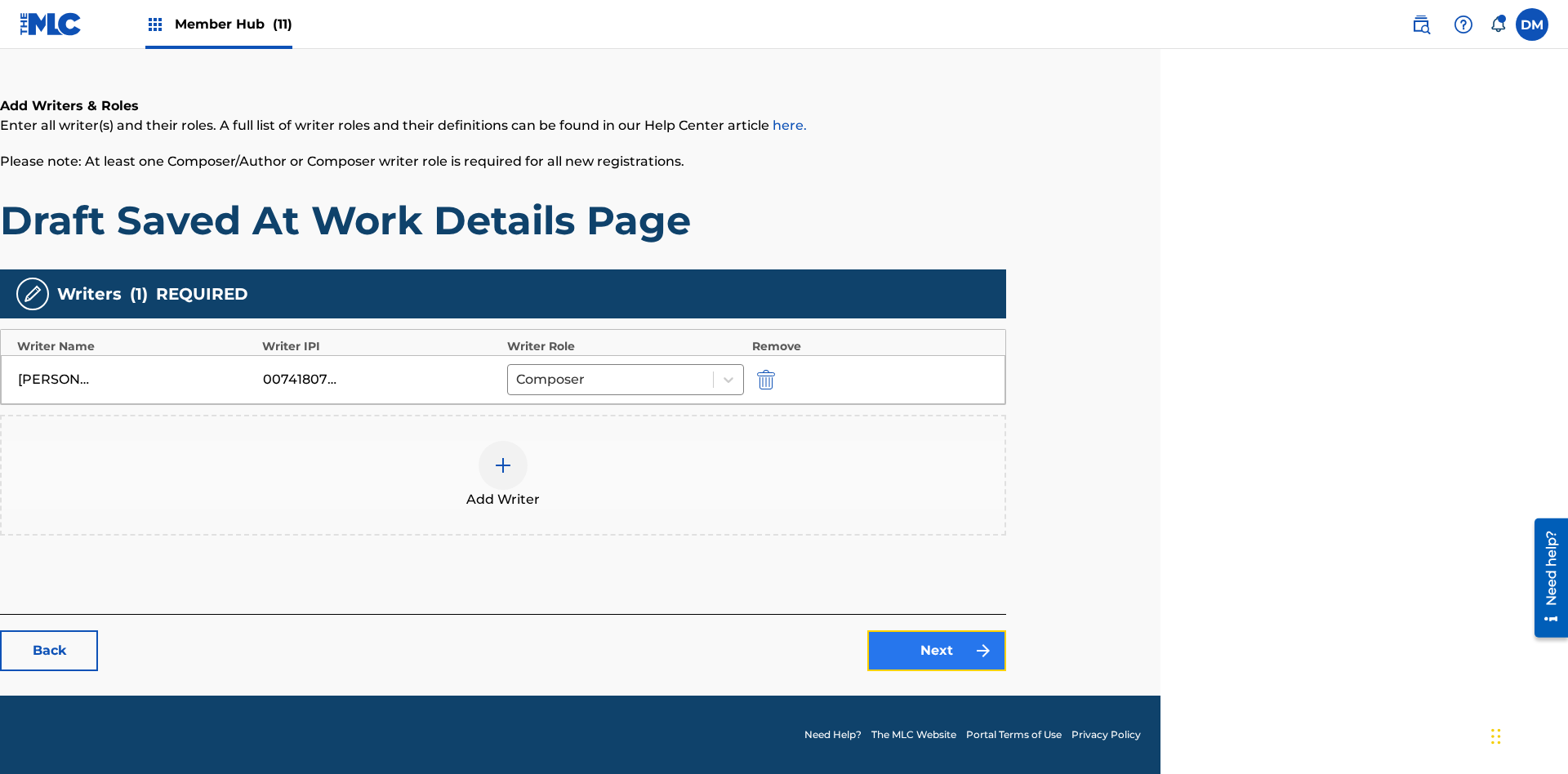
click at [937, 651] on link "Next" at bounding box center [937, 651] width 139 height 41
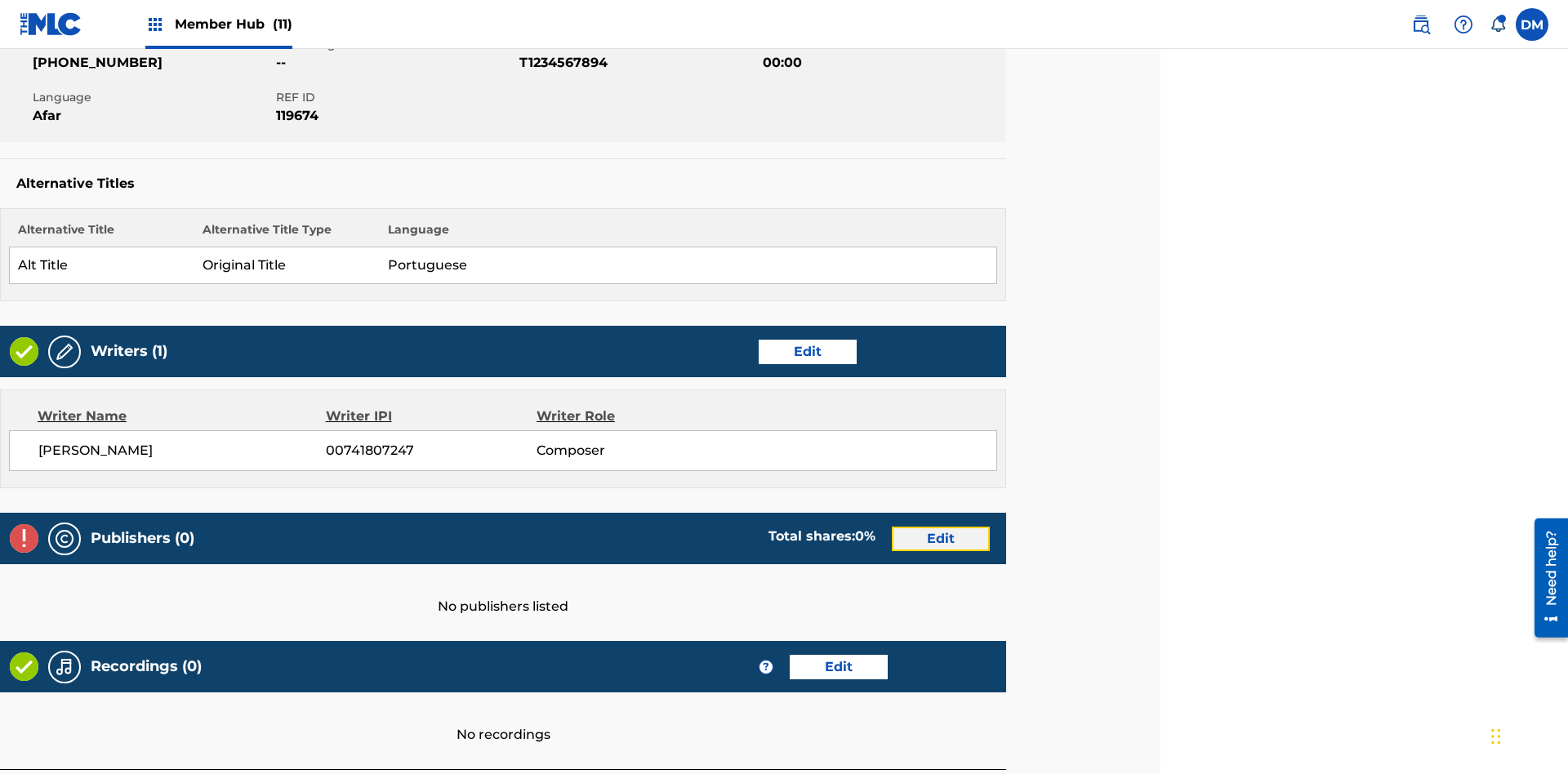
click at [941, 527] on link "Edit" at bounding box center [941, 539] width 98 height 24
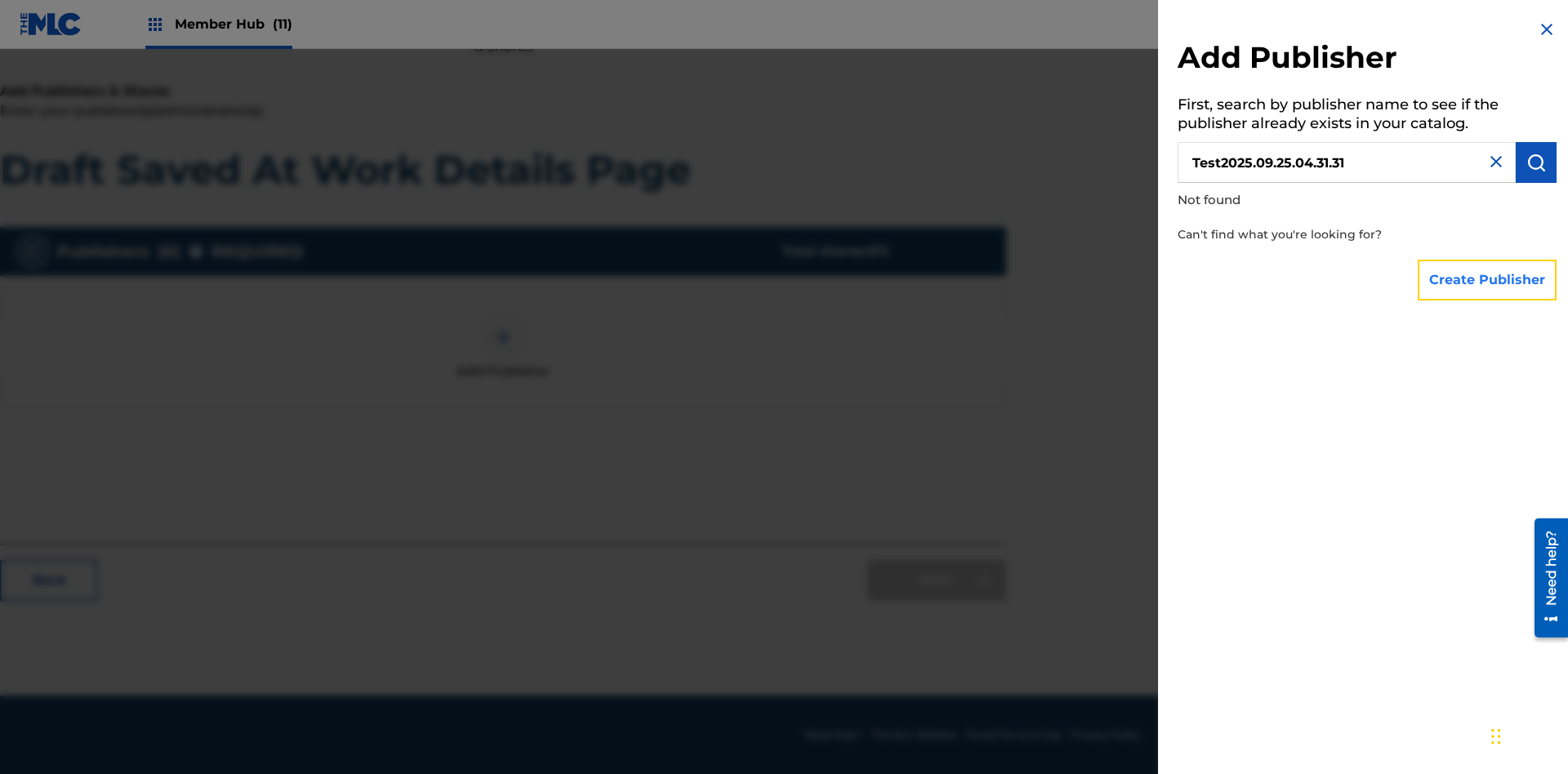
click at [1488, 279] on button "Create Publisher" at bounding box center [1487, 280] width 139 height 41
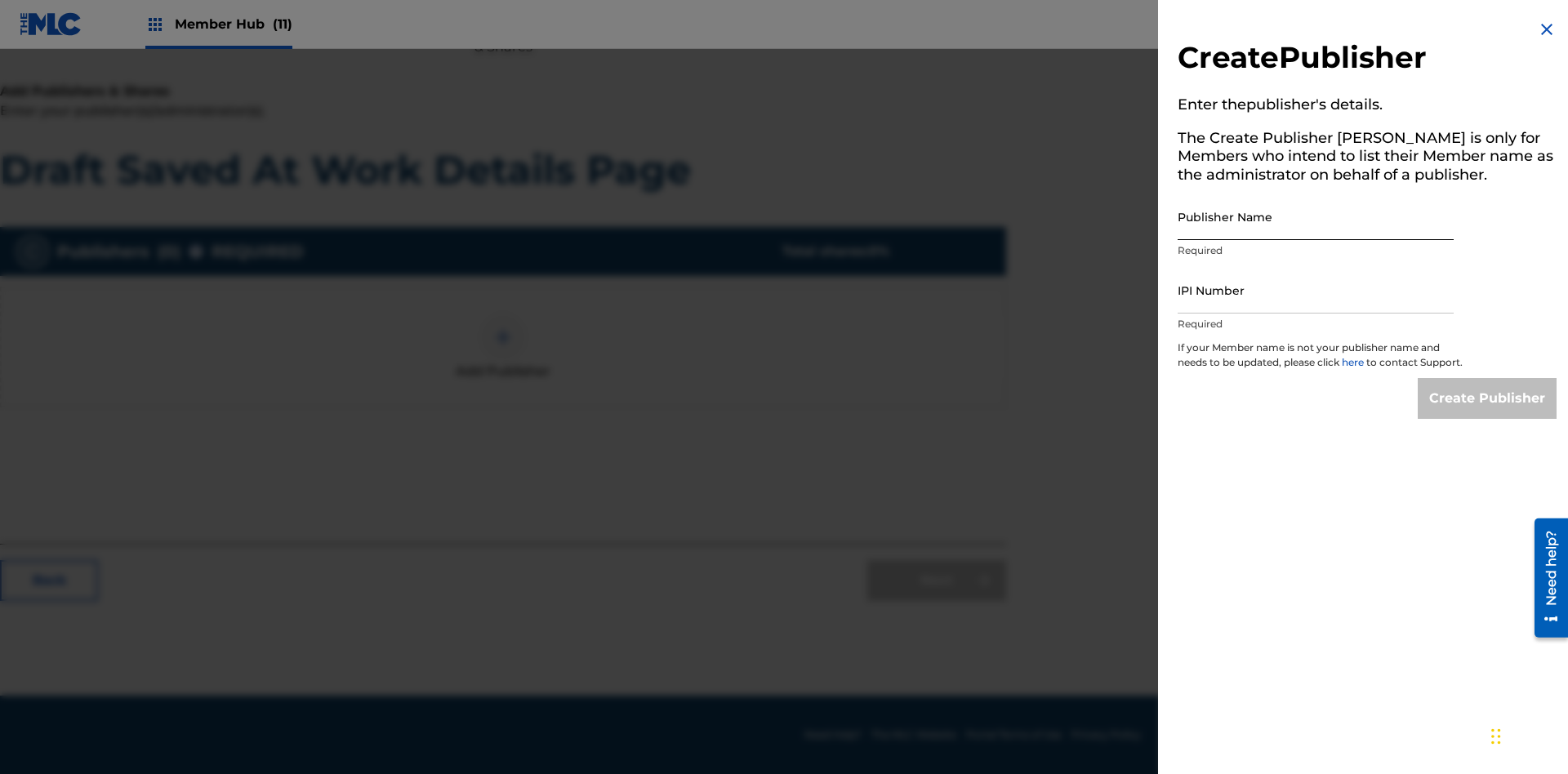
click at [1316, 217] on input "Publisher Name" at bounding box center [1315, 217] width 276 height 47
click at [1316, 290] on input "IPI Number" at bounding box center [1315, 290] width 276 height 47
click at [1488, 413] on input "Create Publisher" at bounding box center [1487, 398] width 139 height 41
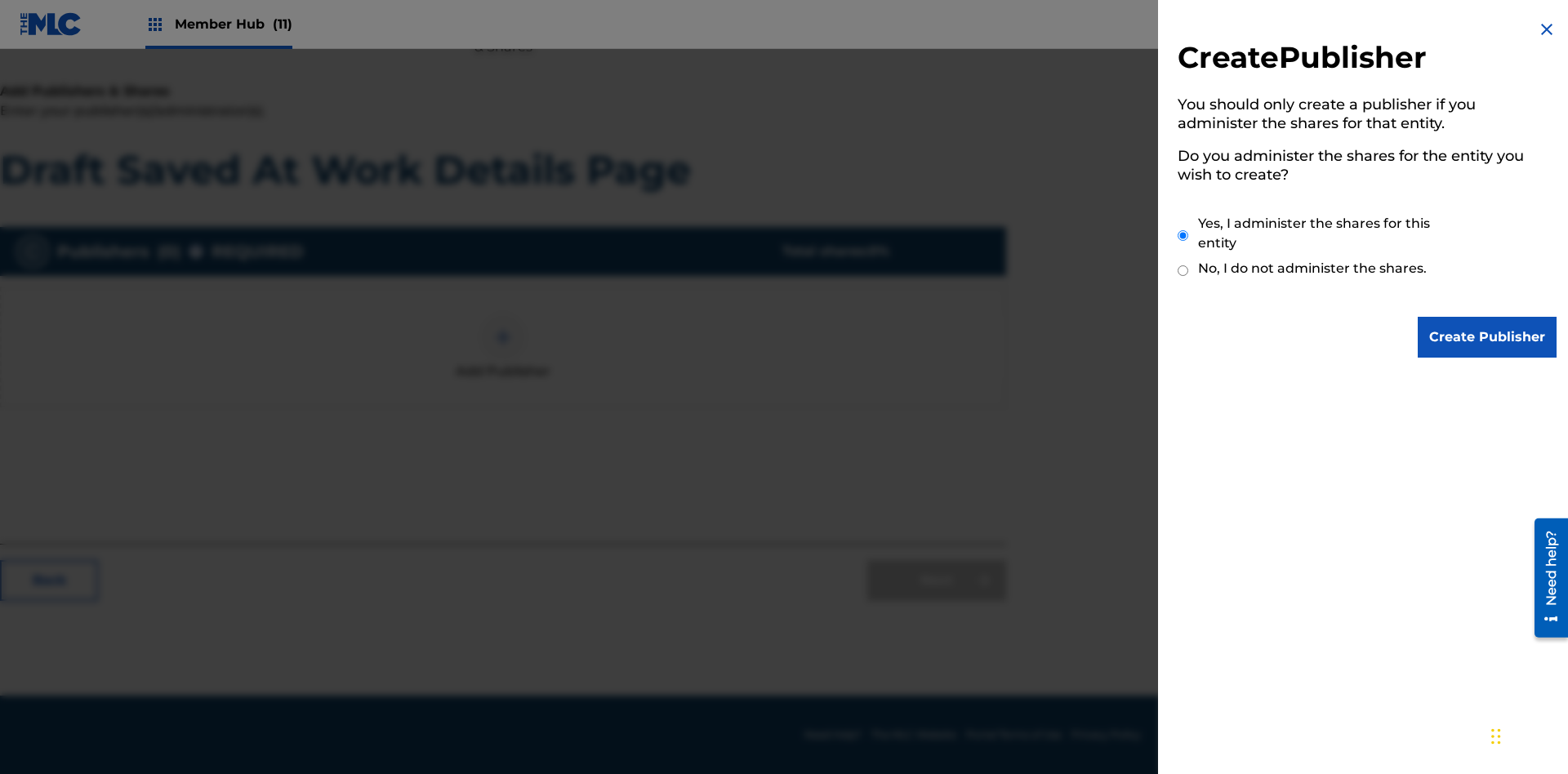
click at [1184, 235] on input "Yes, I administer the shares for this entity" at bounding box center [1183, 236] width 10 height 35
click at [1488, 337] on input "Create Publisher" at bounding box center [1487, 337] width 139 height 41
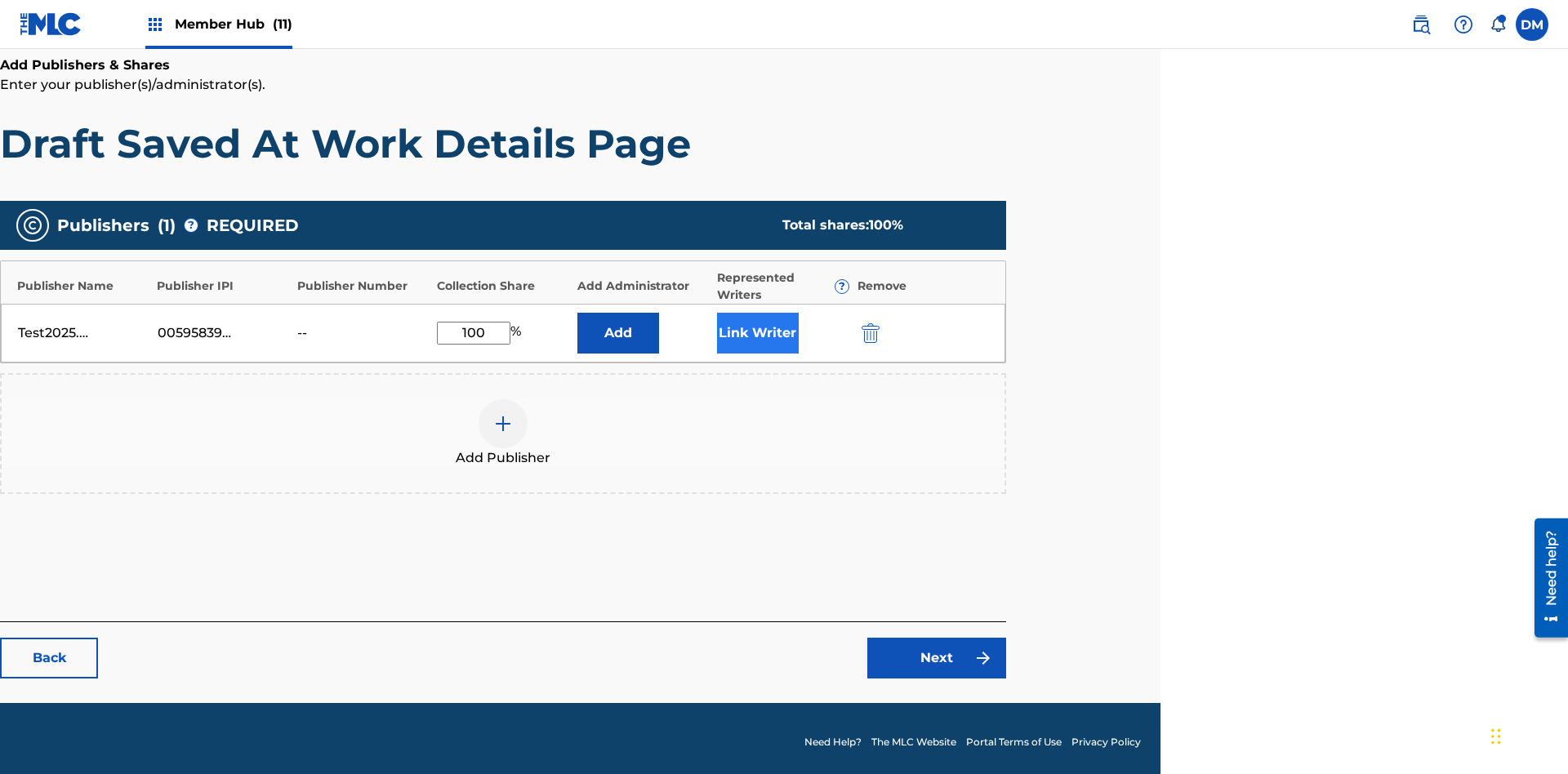
type input "100"
click at [757, 325] on button "Link Writer" at bounding box center [758, 333] width 82 height 41
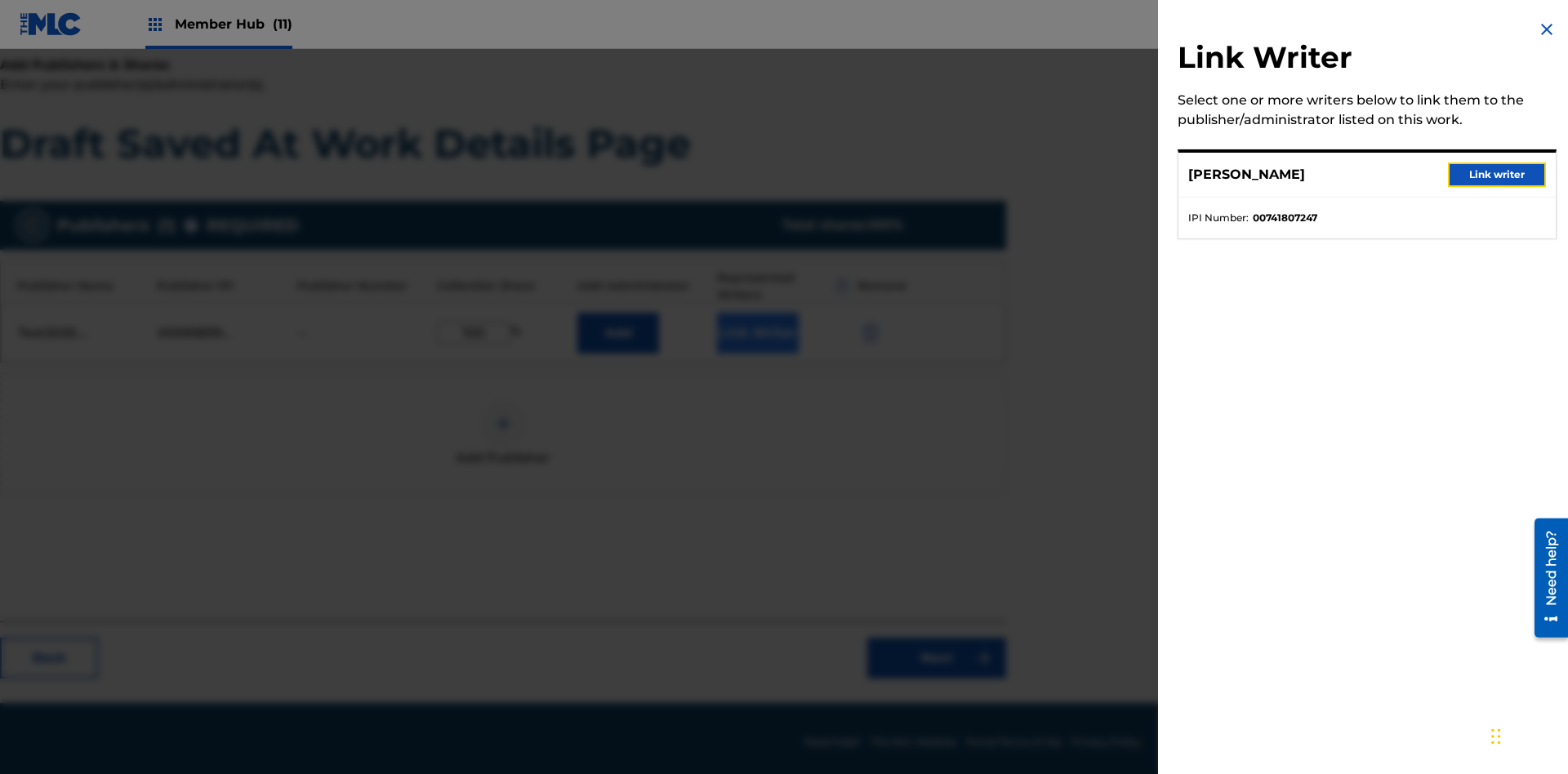
click at [1498, 175] on button "Link writer" at bounding box center [1497, 175] width 98 height 24
click at [757, 325] on button "Link Writer" at bounding box center [758, 333] width 82 height 41
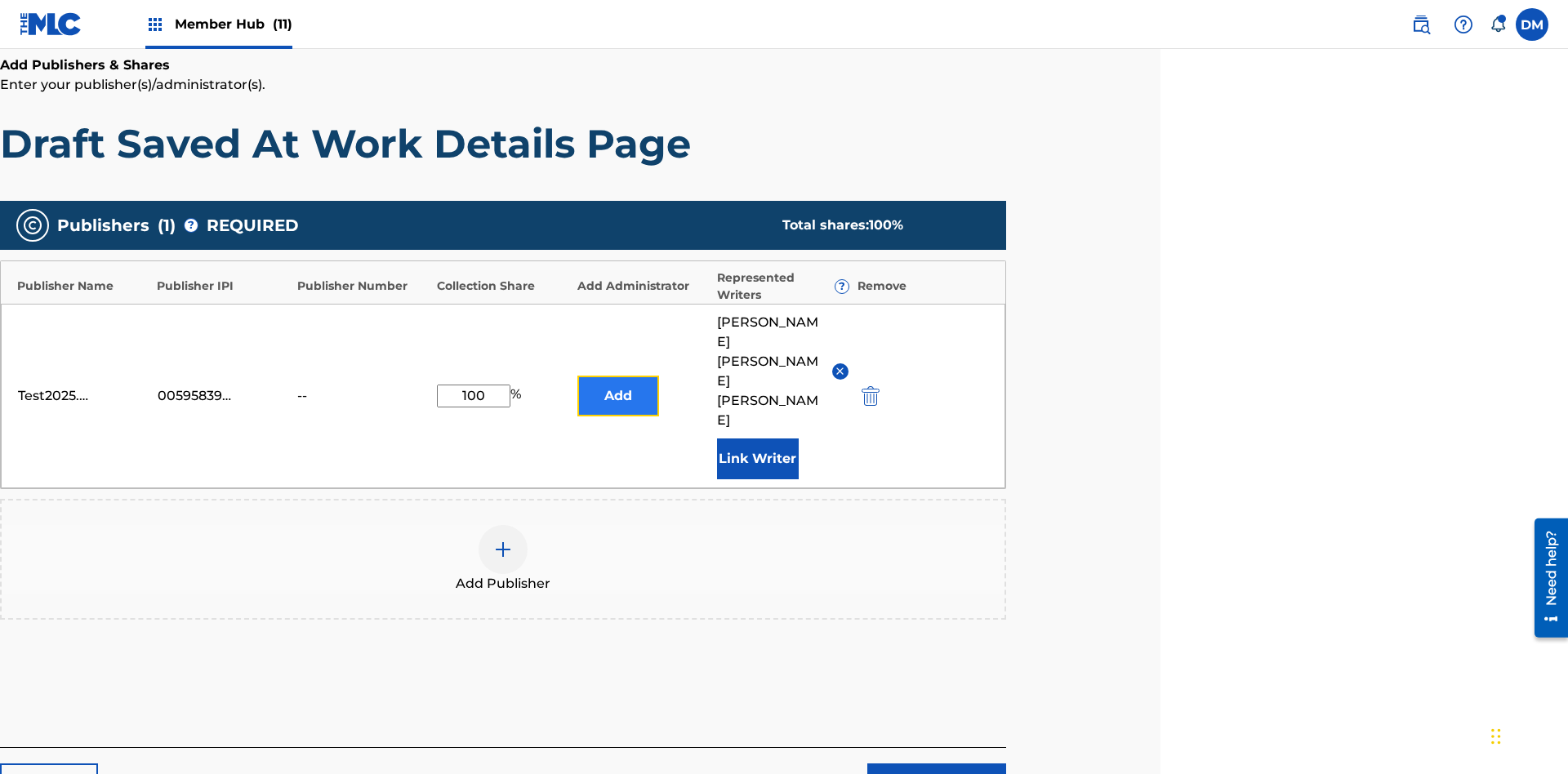
click at [617, 376] on button "Add" at bounding box center [618, 396] width 82 height 41
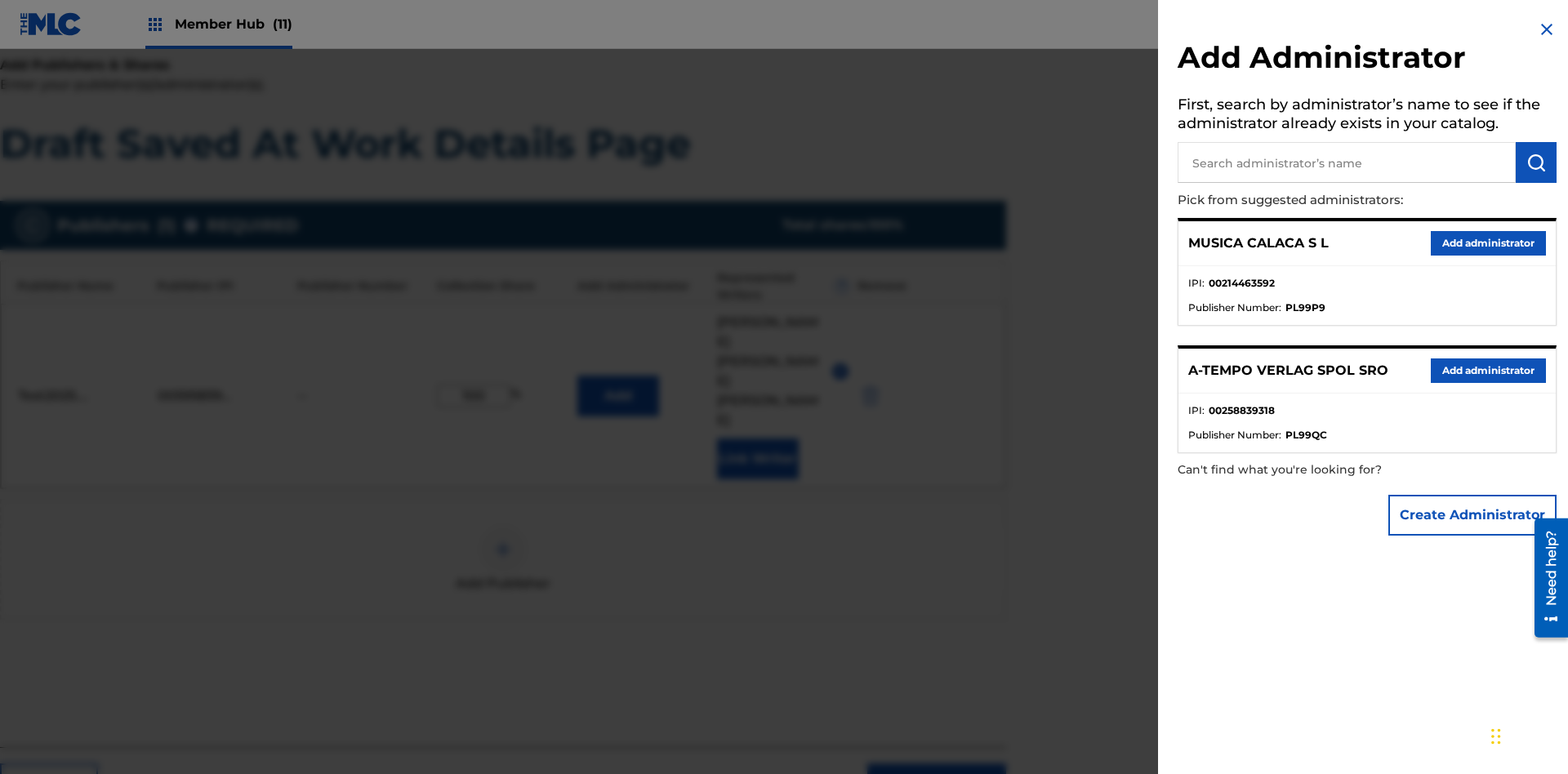
click at [1347, 163] on input "text" at bounding box center [1346, 162] width 338 height 41
type input "Test2025.09.25.04.32.03"
click at [1537, 163] on img "submit" at bounding box center [1536, 163] width 20 height 20
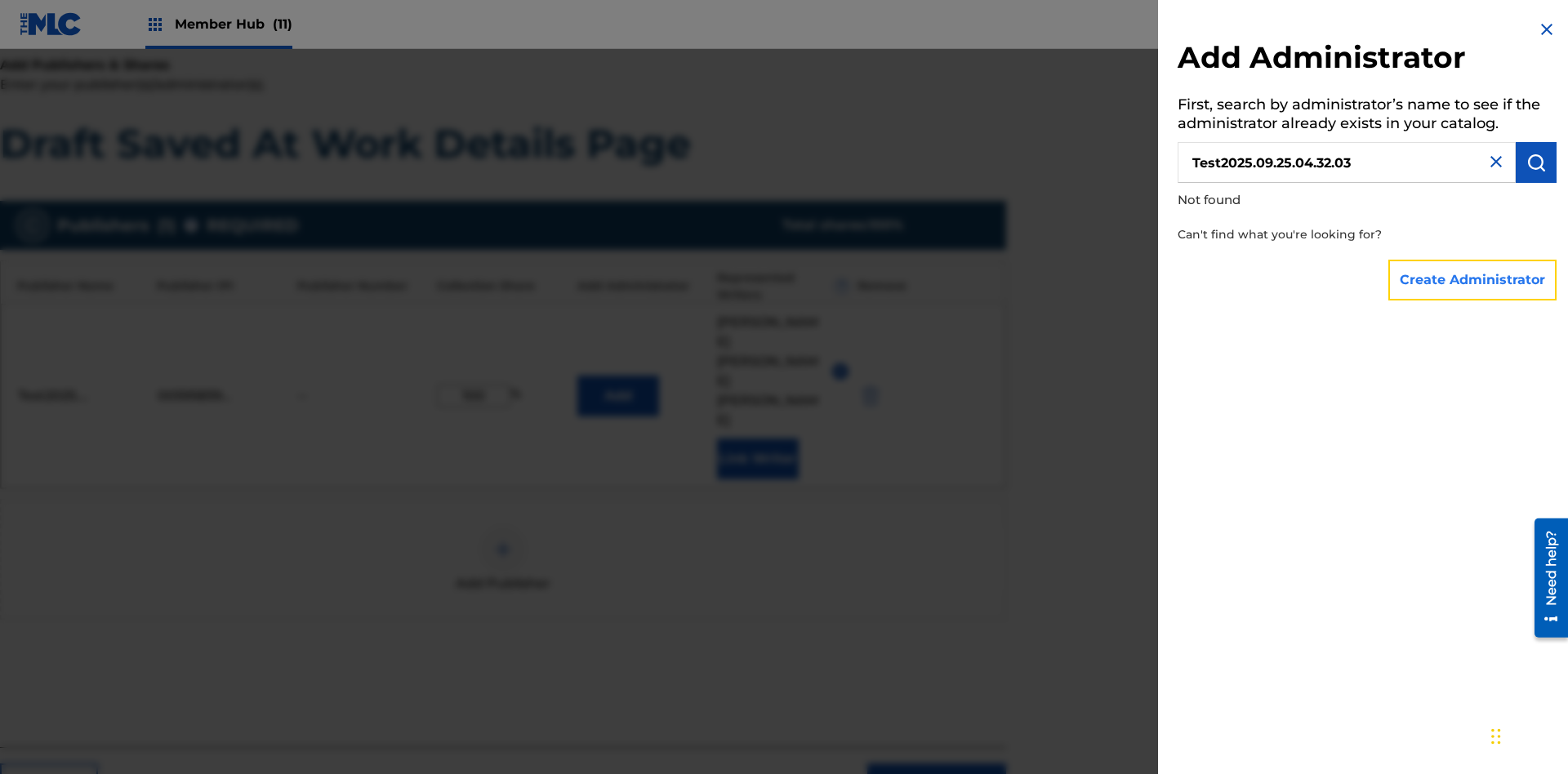
click at [1473, 279] on button "Create Administrator" at bounding box center [1472, 280] width 168 height 41
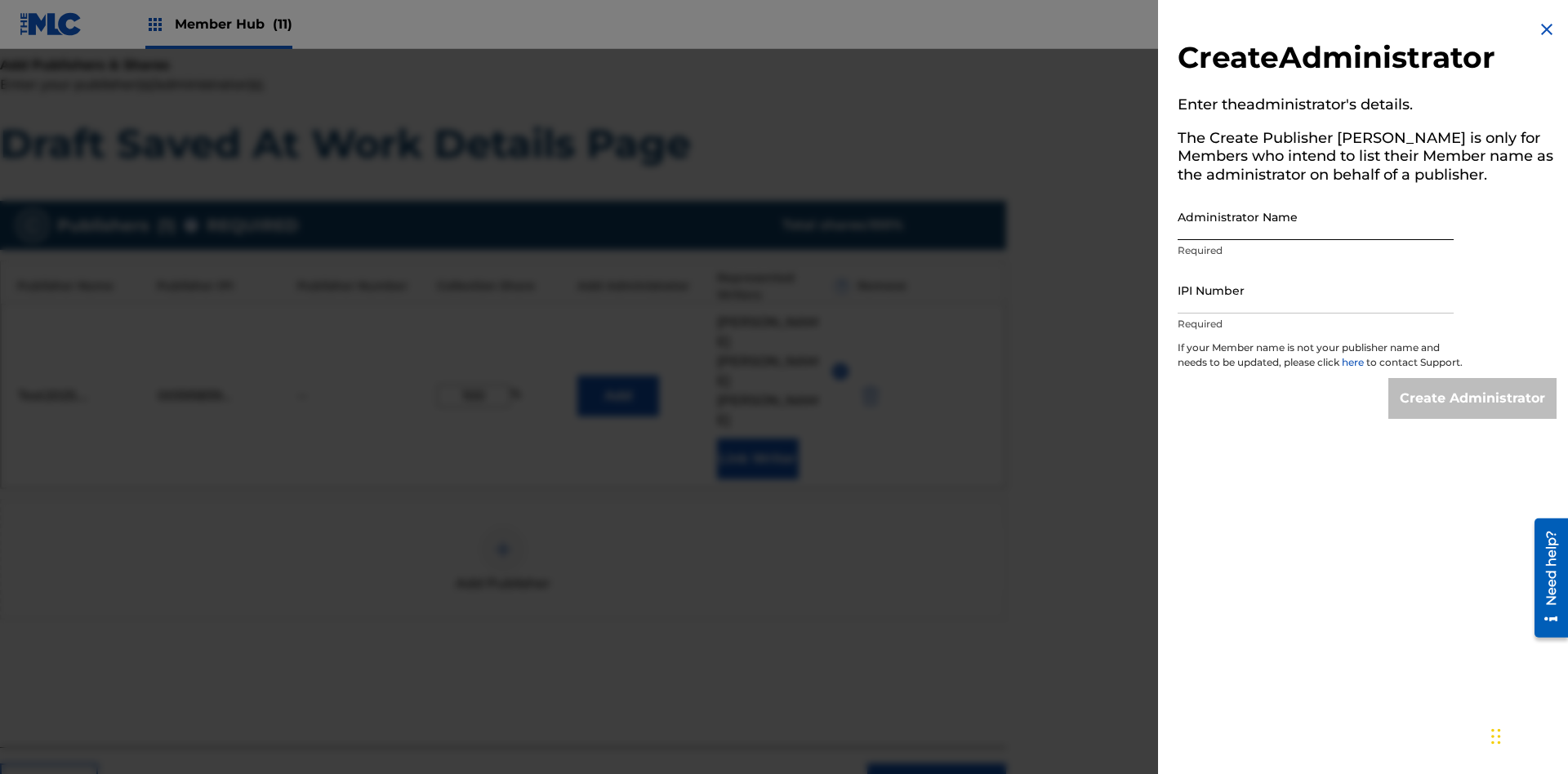
click at [1316, 217] on input "Administrator Name" at bounding box center [1315, 217] width 276 height 47
click at [1316, 290] on input "IPI Number" at bounding box center [1315, 290] width 276 height 47
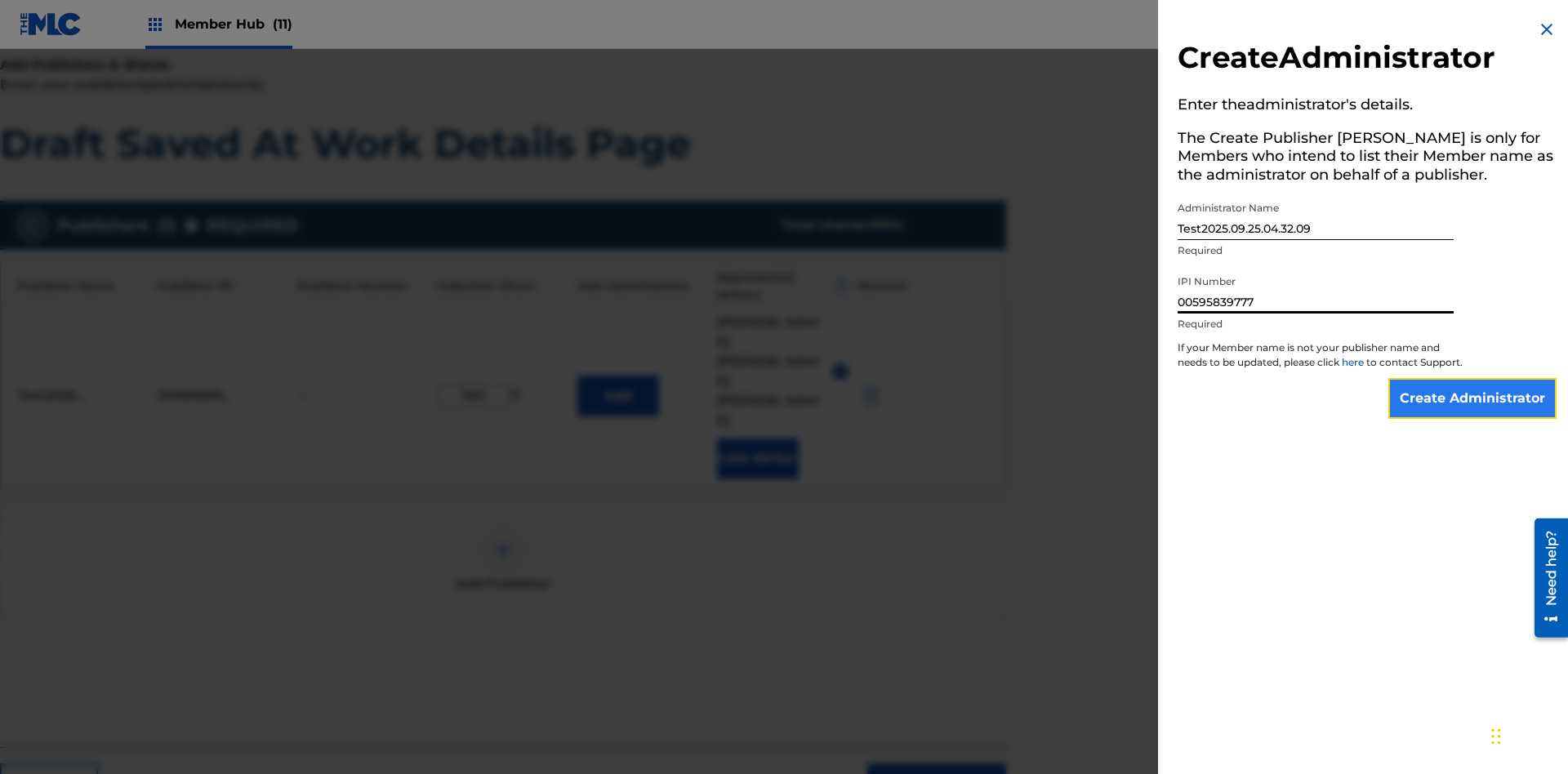
click at [1473, 413] on input "Create Administrator" at bounding box center [1472, 398] width 168 height 41
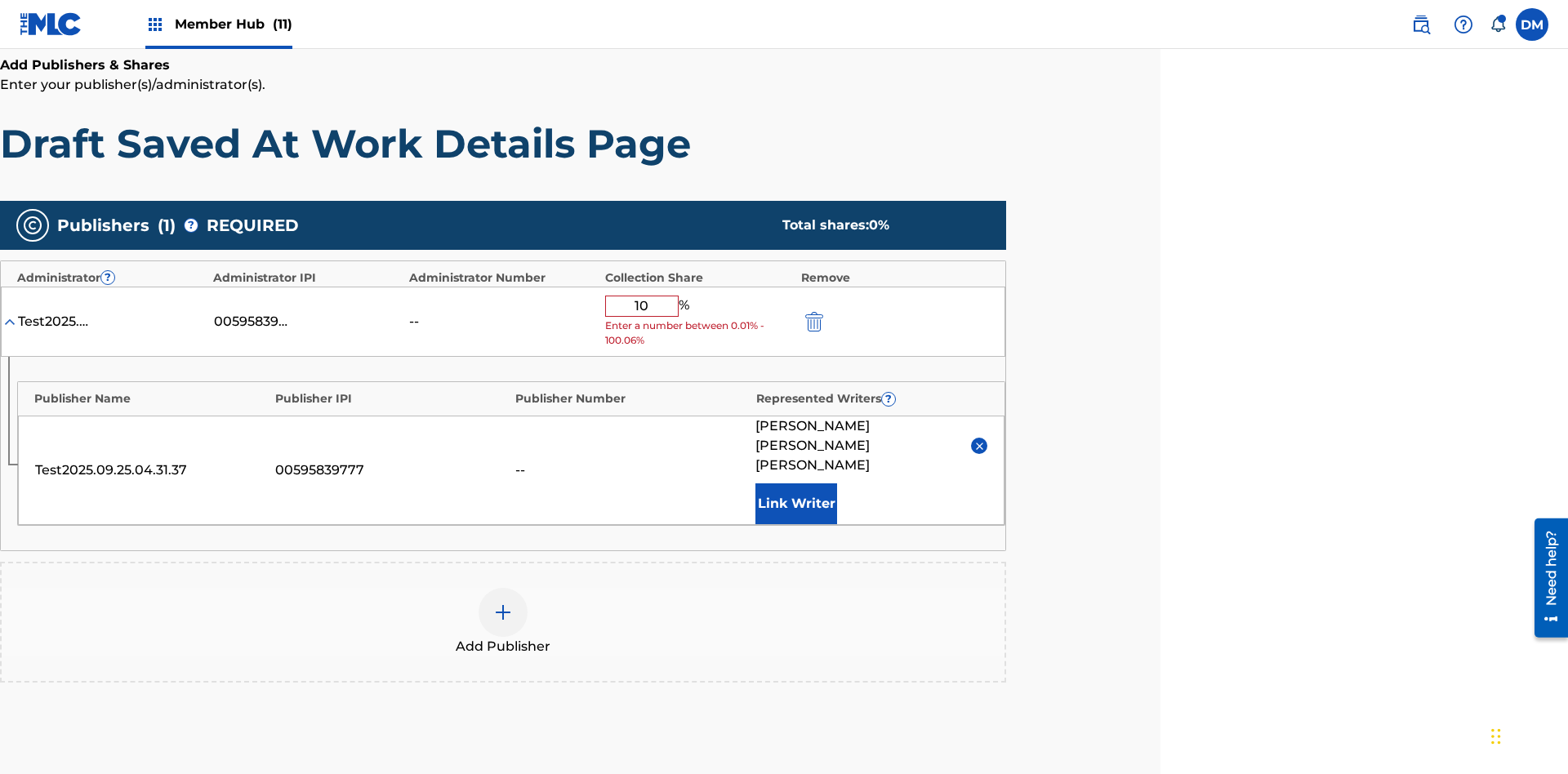
type input "100"
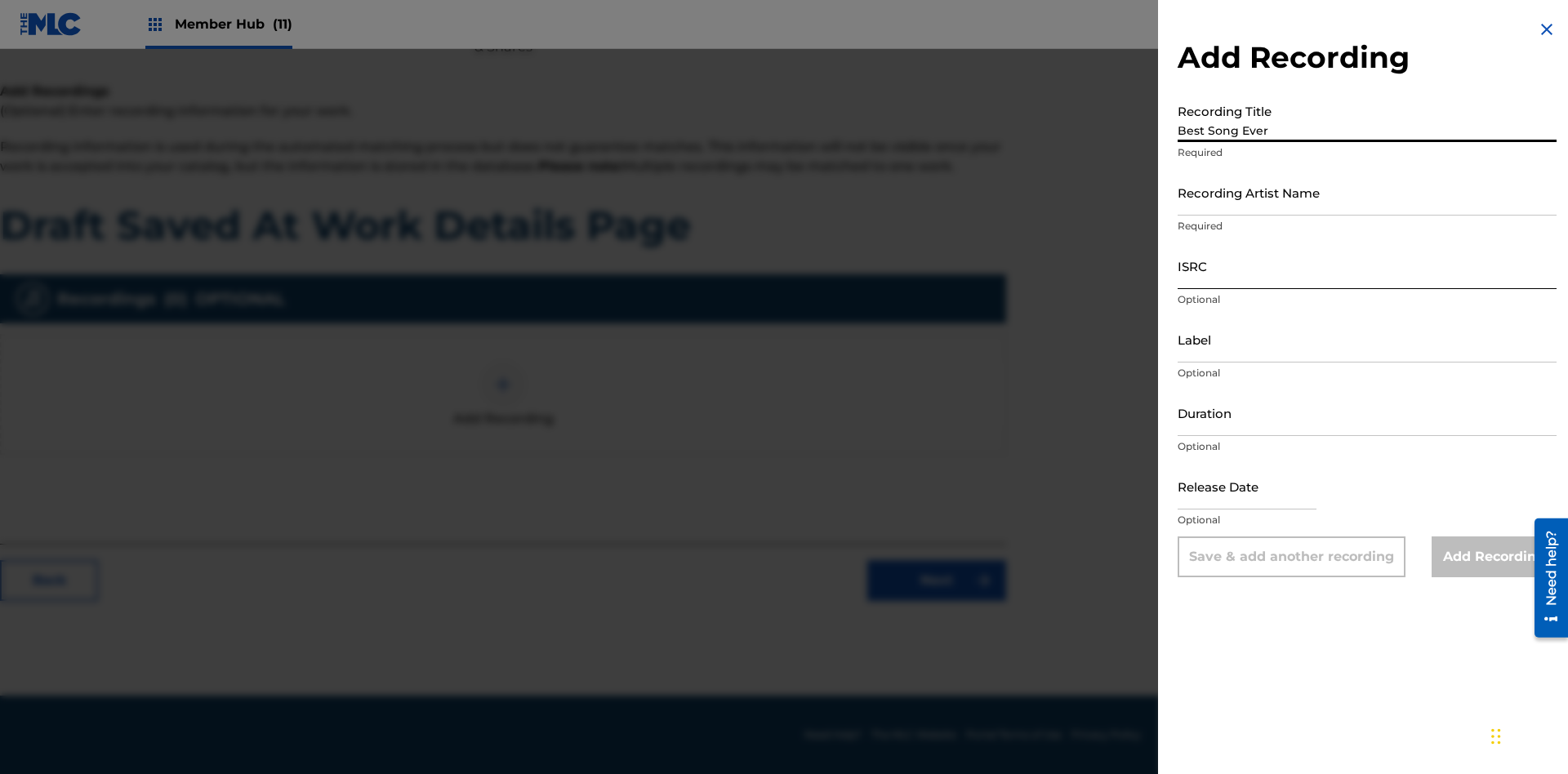
type input "Best Song Ever"
click at [1367, 192] on input "Recording Artist Name" at bounding box center [1367, 192] width 379 height 47
type input "[PERSON_NAME]"
click at [1367, 265] on input "ISRC" at bounding box center [1367, 266] width 379 height 47
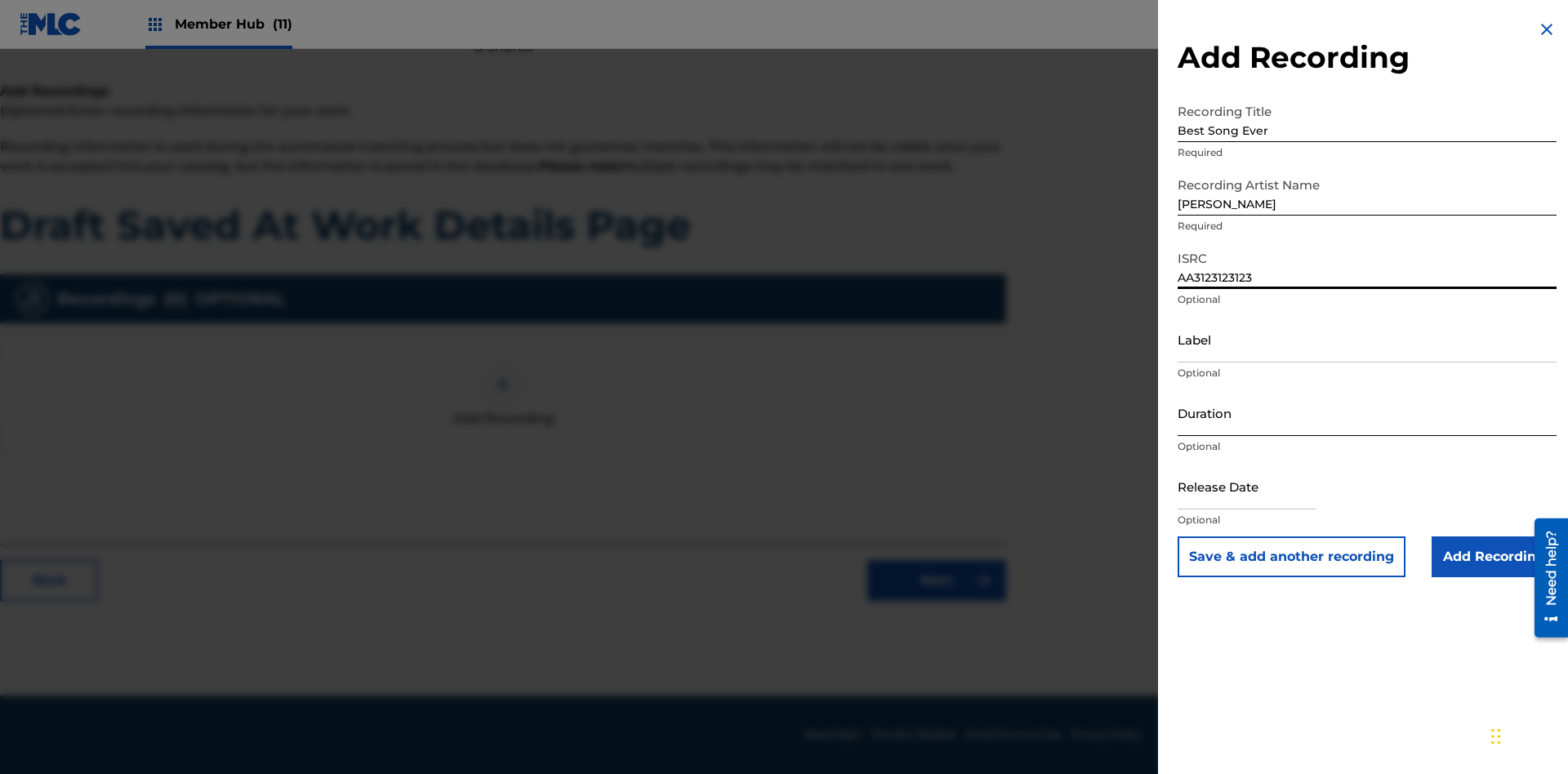
type input "AA3123123123"
click at [1367, 339] on input "Label" at bounding box center [1367, 339] width 379 height 47
type input "The Label"
click at [1367, 412] on input "Duration" at bounding box center [1367, 413] width 379 height 47
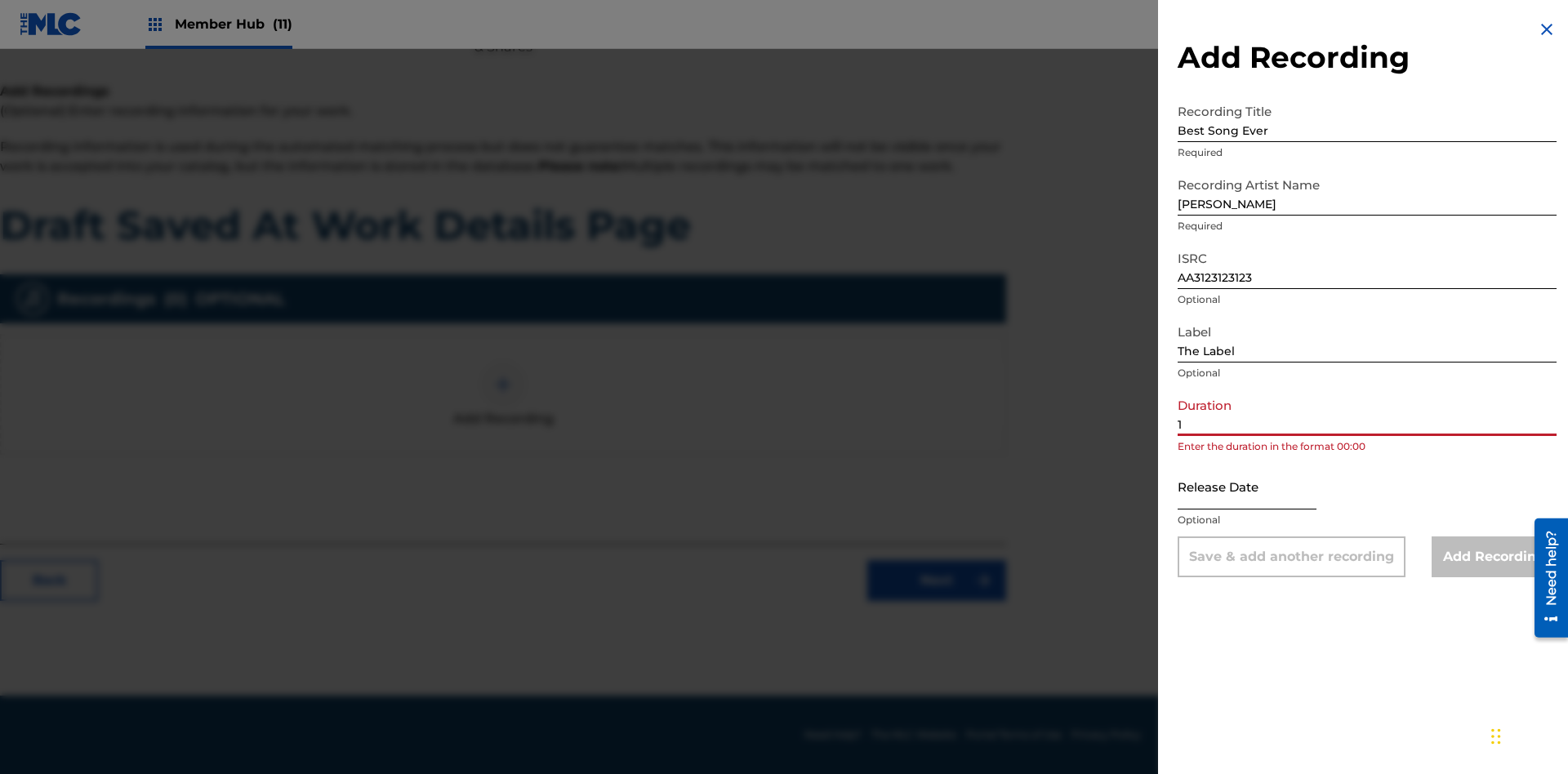
click at [1367, 412] on input "1" at bounding box center [1367, 413] width 379 height 47
type input "12:25"
click at [1260, 488] on input "text" at bounding box center [1247, 487] width 139 height 47
select select "8"
select select "2025"
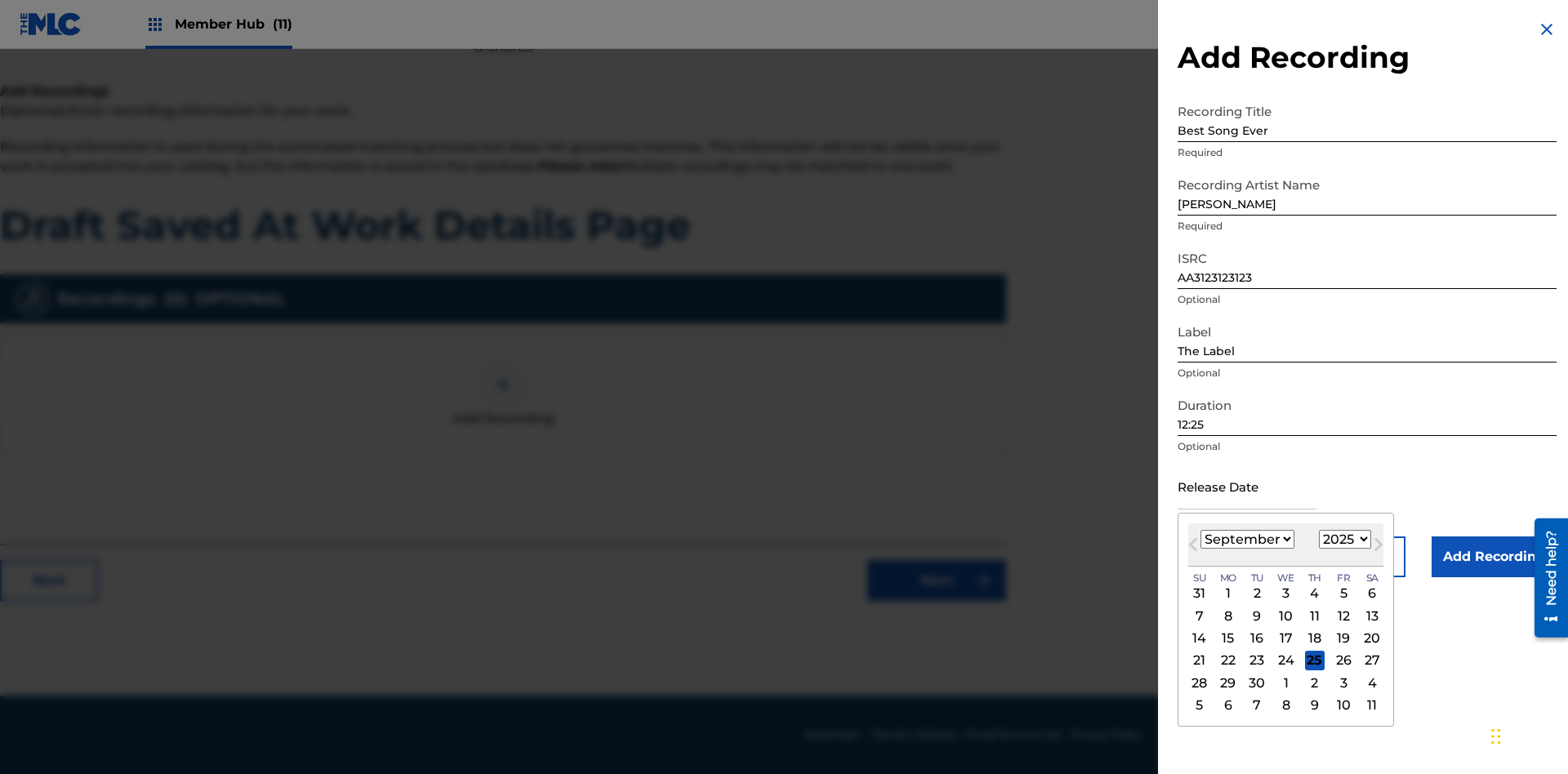
click at [1246, 540] on select "January February March April May June July August September October November De…" at bounding box center [1248, 540] width 94 height 19
select select "3"
click at [1343, 540] on select "1900 1901 1902 1903 1904 1905 1906 1907 1908 1909 1910 1911 1912 1913 1914 1915…" at bounding box center [1345, 540] width 52 height 19
click at [1312, 594] on div "1" at bounding box center [1315, 594] width 20 height 20
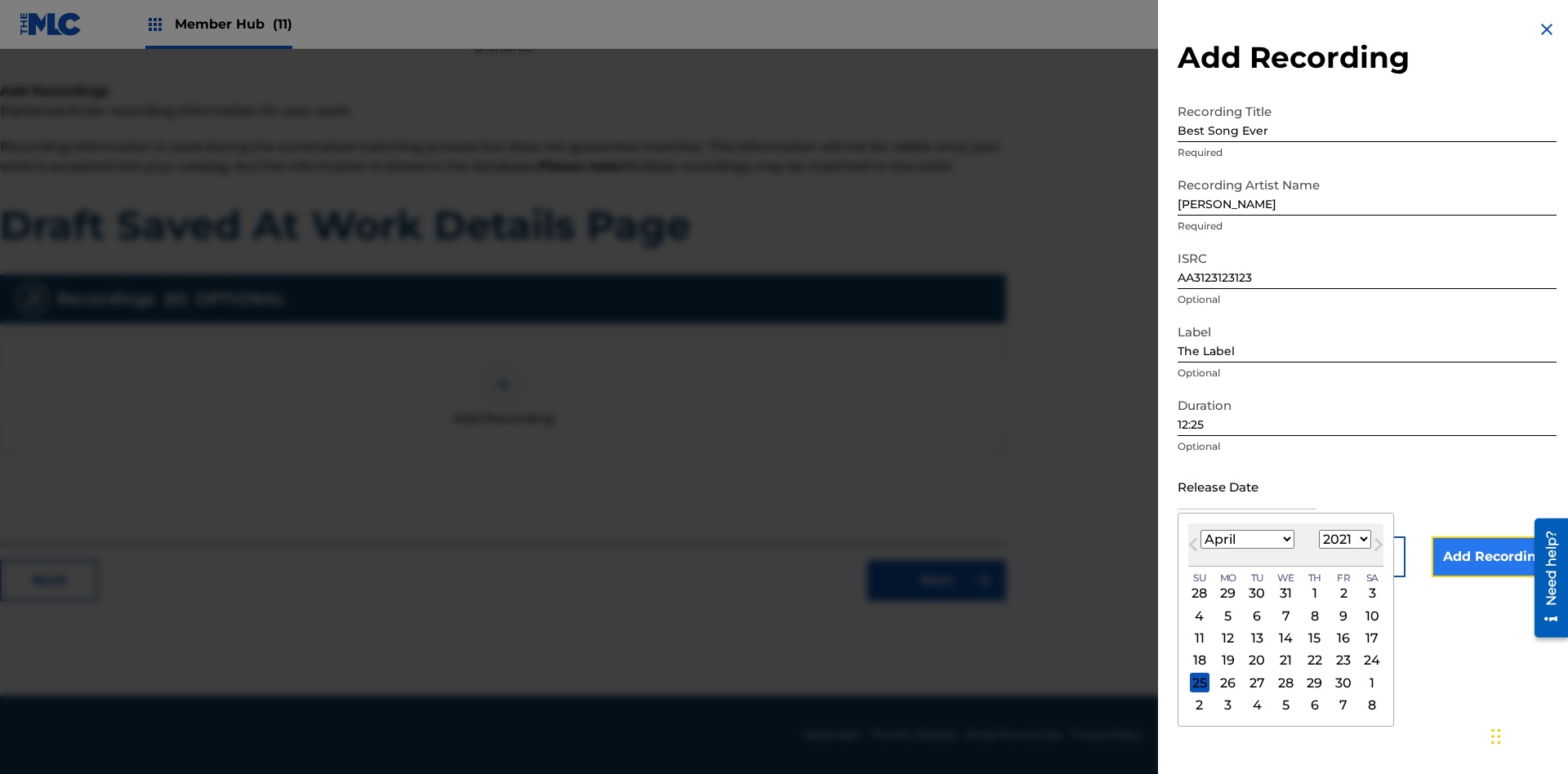
click at [1494, 557] on input "Add Recording" at bounding box center [1494, 557] width 125 height 41
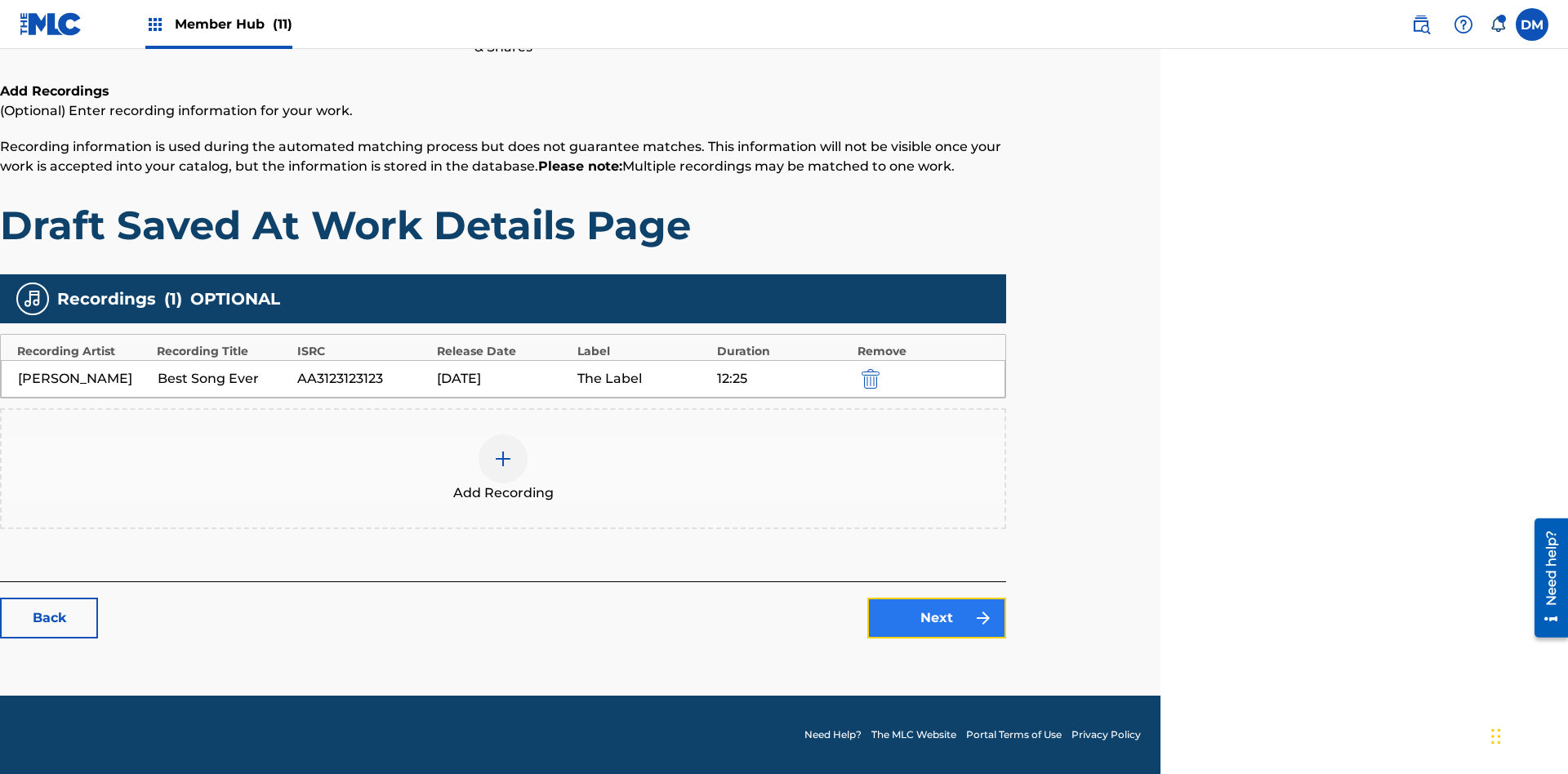
click at [937, 618] on link "Next" at bounding box center [937, 618] width 139 height 41
